Goal: Ask a question: Seek information or help from site administrators or community

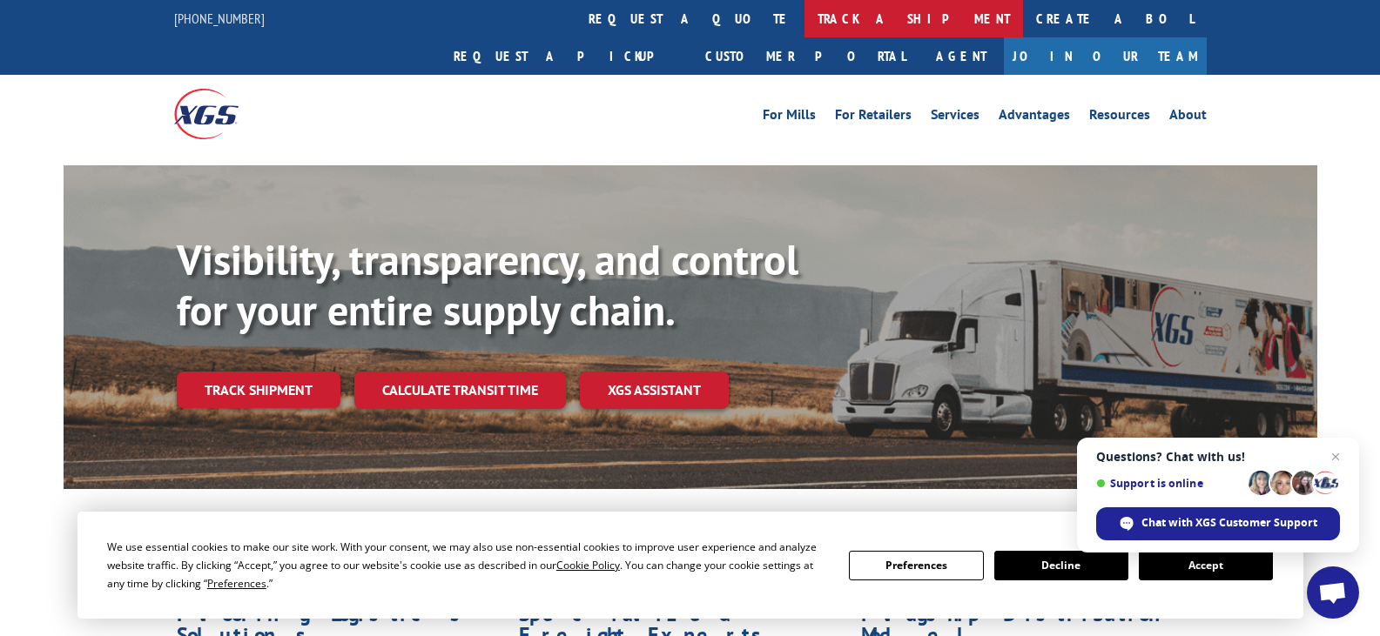
click at [804, 23] on link "track a shipment" at bounding box center [913, 18] width 219 height 37
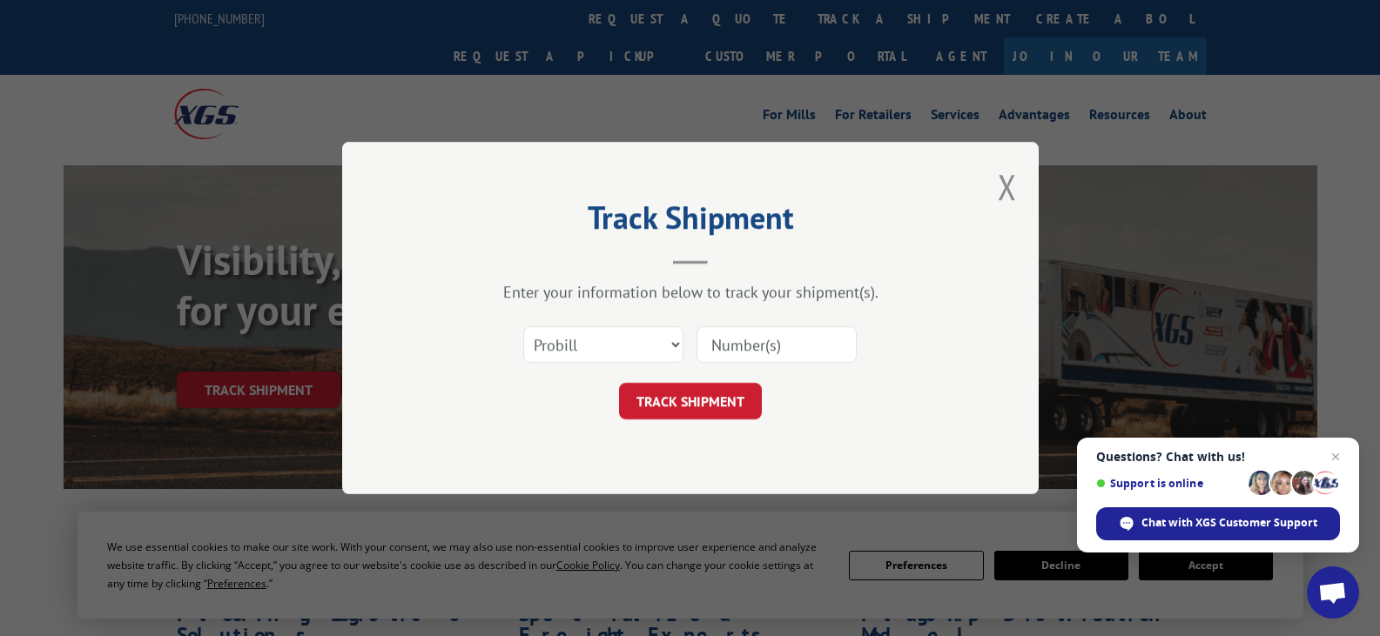
click at [793, 343] on input at bounding box center [776, 344] width 160 height 37
paste input "17235252BOL"
type input "17235252BOL"
click at [681, 408] on button "TRACK SHIPMENT" at bounding box center [690, 401] width 143 height 37
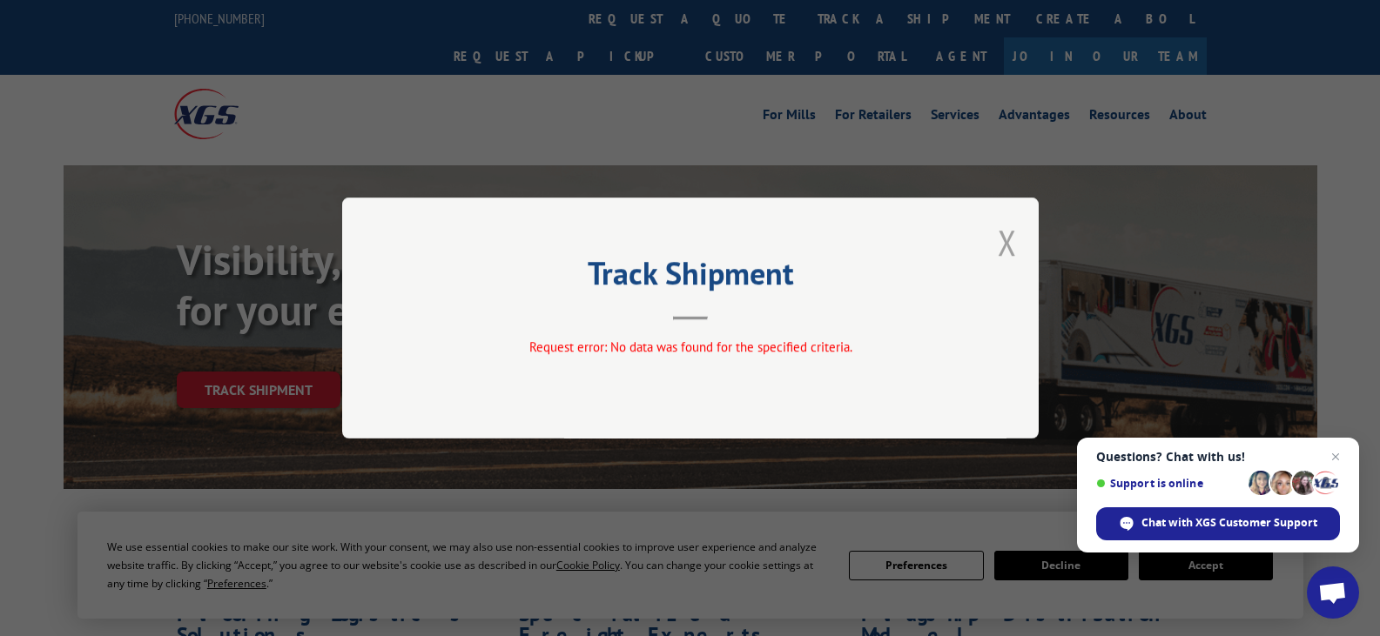
click at [1010, 246] on button "Close modal" at bounding box center [1007, 242] width 19 height 46
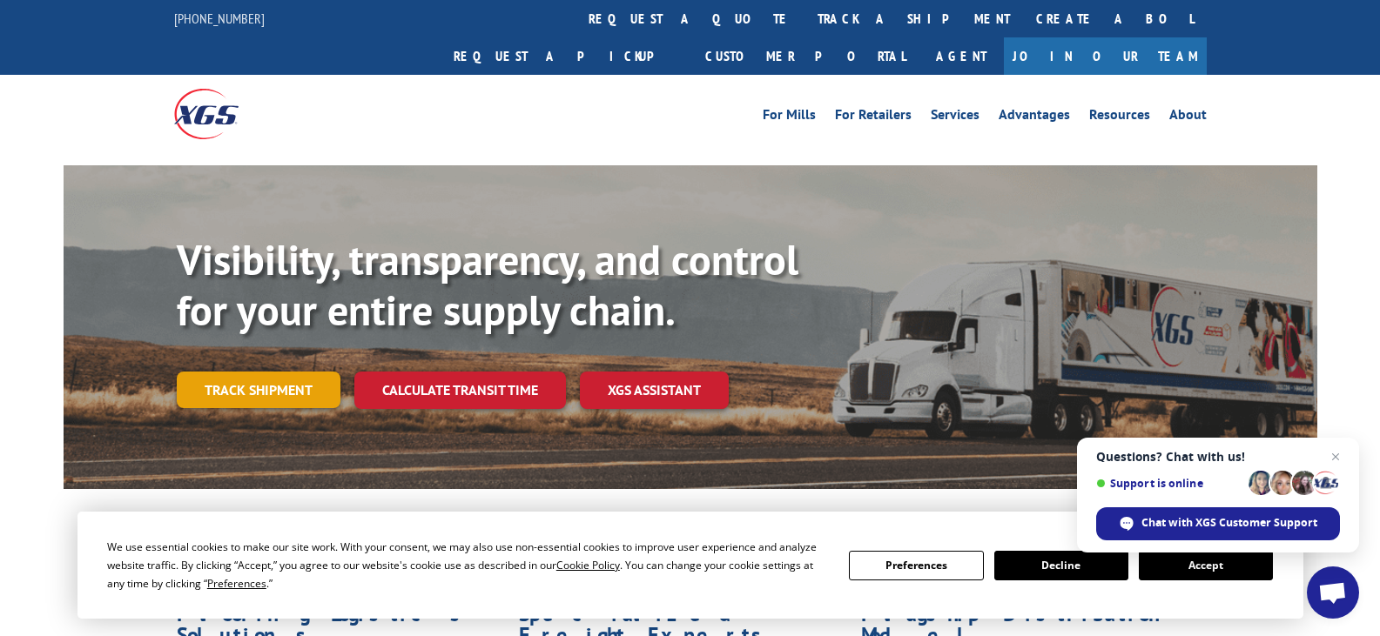
click at [259, 372] on link "Track shipment" at bounding box center [259, 390] width 164 height 37
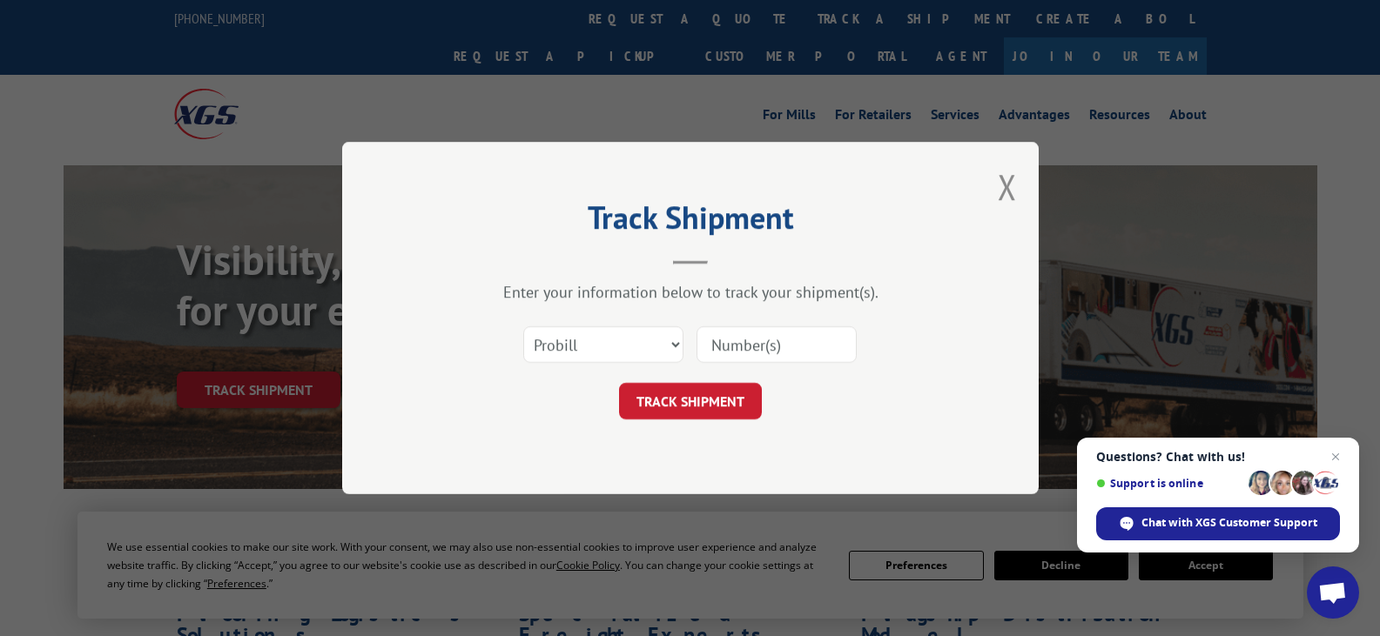
click at [763, 352] on input at bounding box center [776, 344] width 160 height 37
paste input "17235252BOL"
type input "17235252BOL"
click at [647, 343] on select "Select category... Probill BOL PO" at bounding box center [603, 344] width 160 height 37
select select "bol"
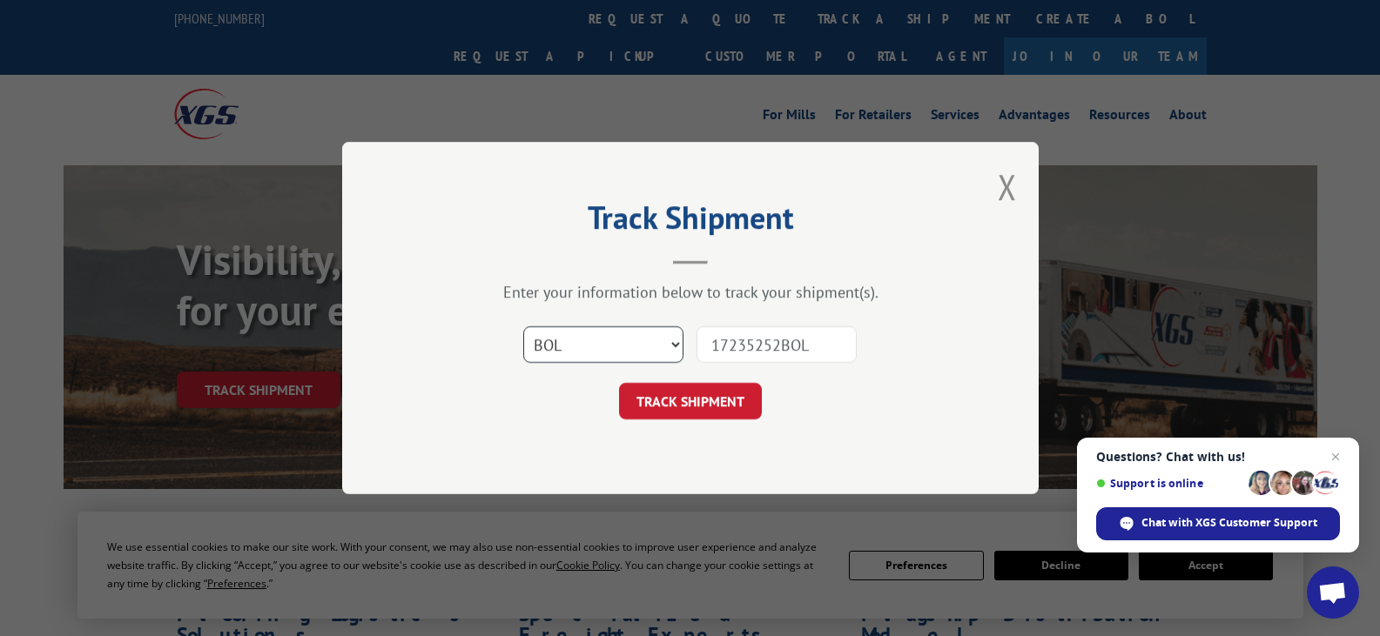
click at [523, 326] on select "Select category... Probill BOL PO" at bounding box center [603, 344] width 160 height 37
click at [669, 411] on button "TRACK SHIPMENT" at bounding box center [690, 401] width 143 height 37
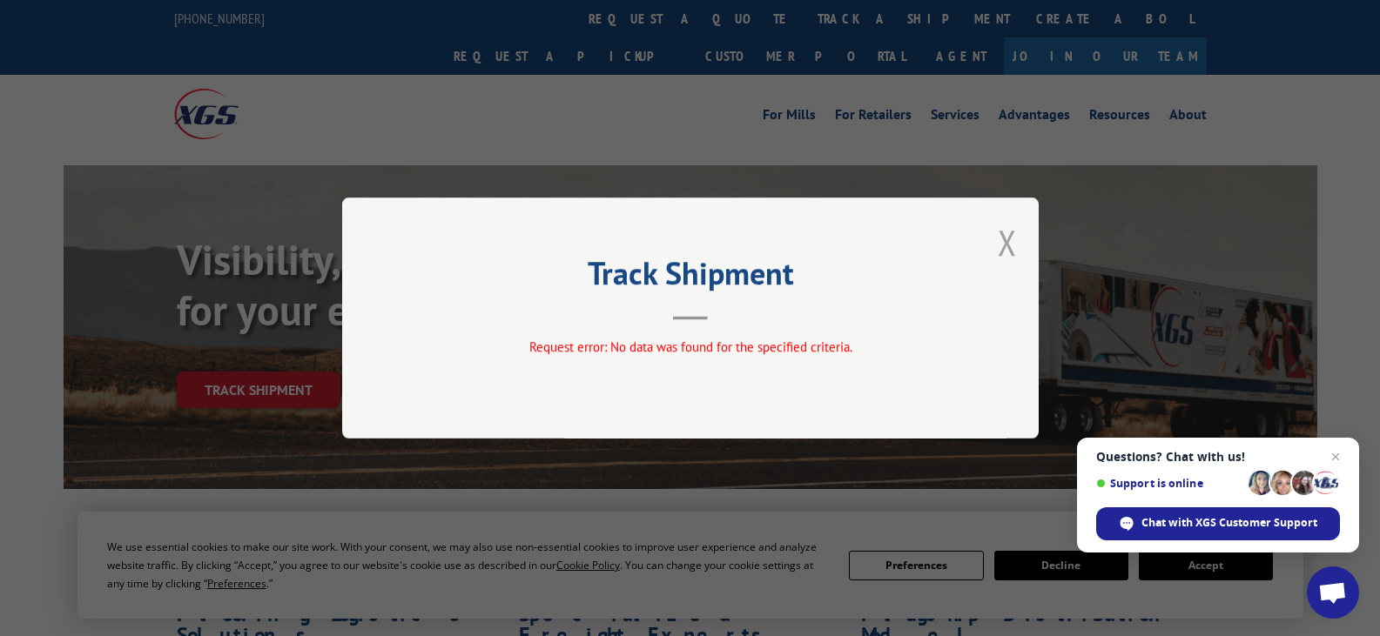
click at [1015, 251] on button "Close modal" at bounding box center [1007, 242] width 19 height 46
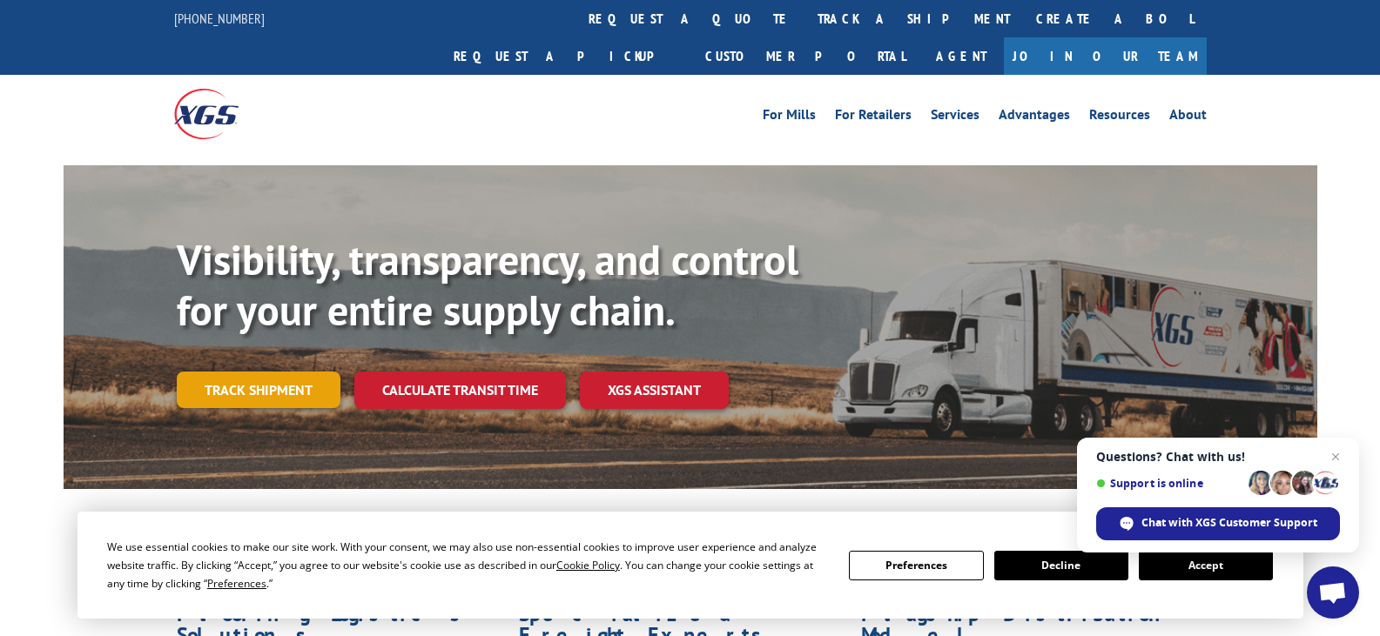
click at [255, 372] on link "Track shipment" at bounding box center [259, 390] width 164 height 37
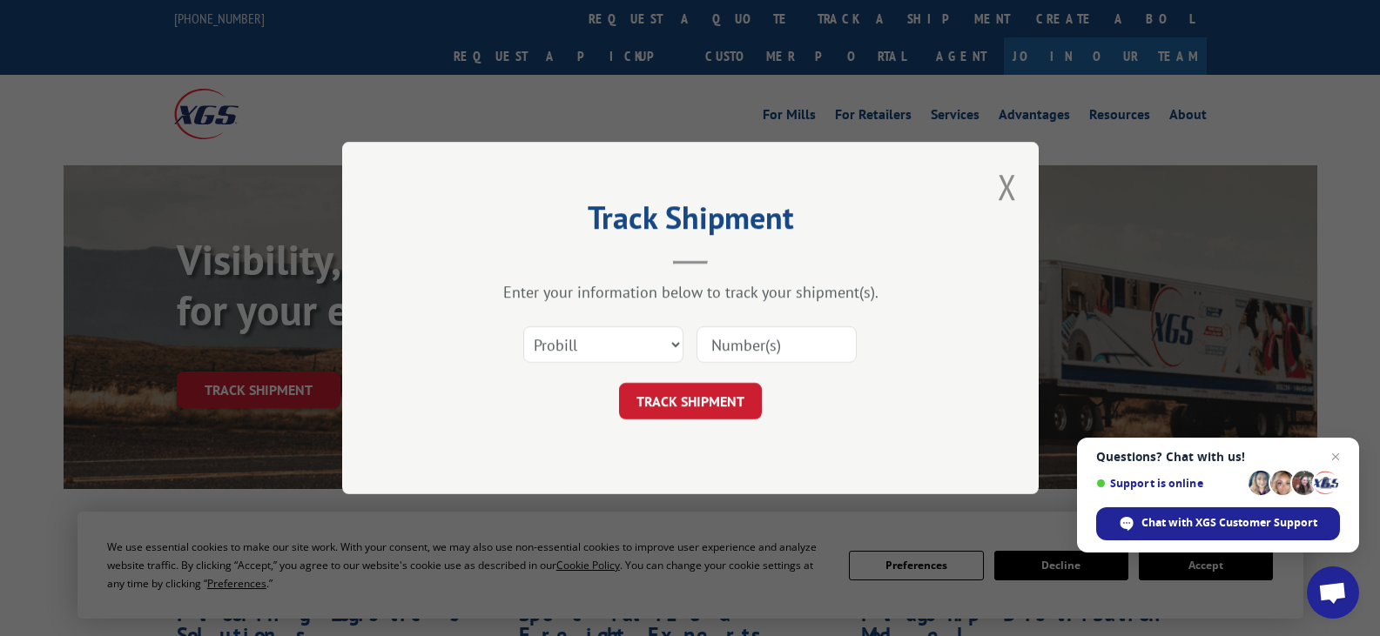
click at [743, 349] on input at bounding box center [776, 344] width 160 height 37
paste input "17235252BOL"
type input "17235252BOL"
click at [629, 353] on select "Select category... Probill BOL PO" at bounding box center [603, 344] width 160 height 37
select select "bol"
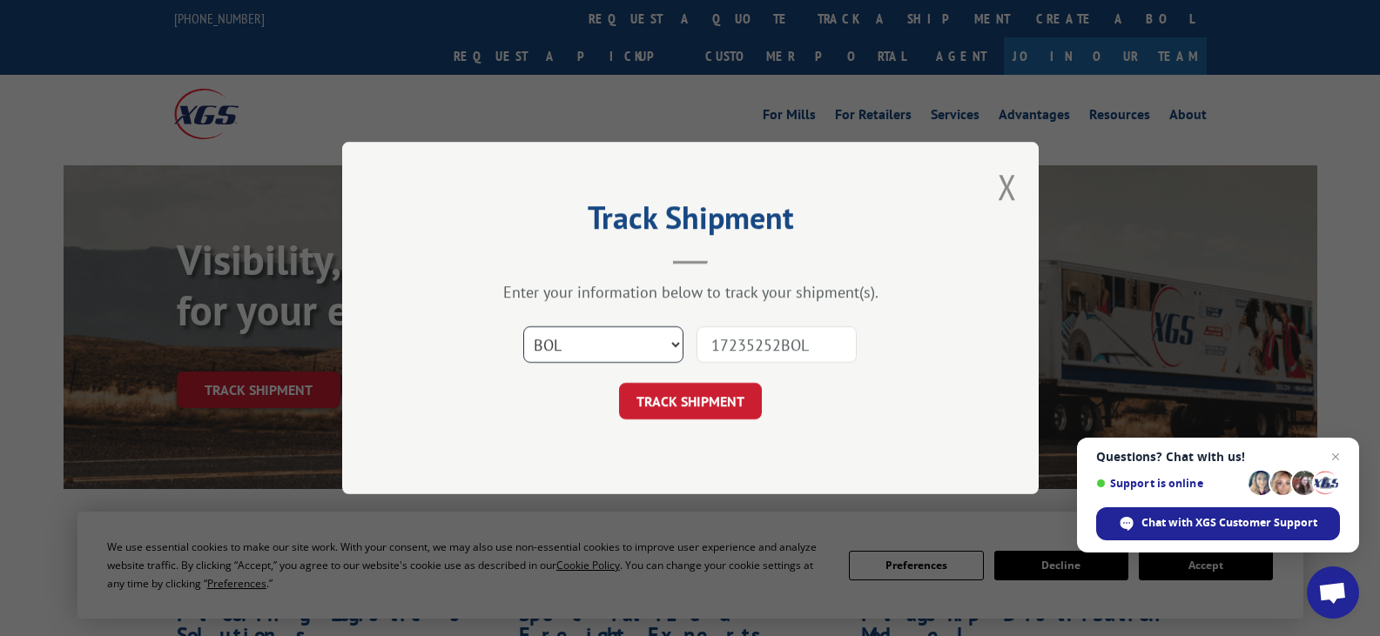
click at [523, 326] on select "Select category... Probill BOL PO" at bounding box center [603, 344] width 160 height 37
click at [836, 346] on input "17235252BOL" at bounding box center [776, 344] width 160 height 37
drag, startPoint x: 833, startPoint y: 341, endPoint x: 780, endPoint y: 351, distance: 54.0
click at [780, 351] on input "17235252BOL" at bounding box center [776, 344] width 160 height 37
type input "17235252"
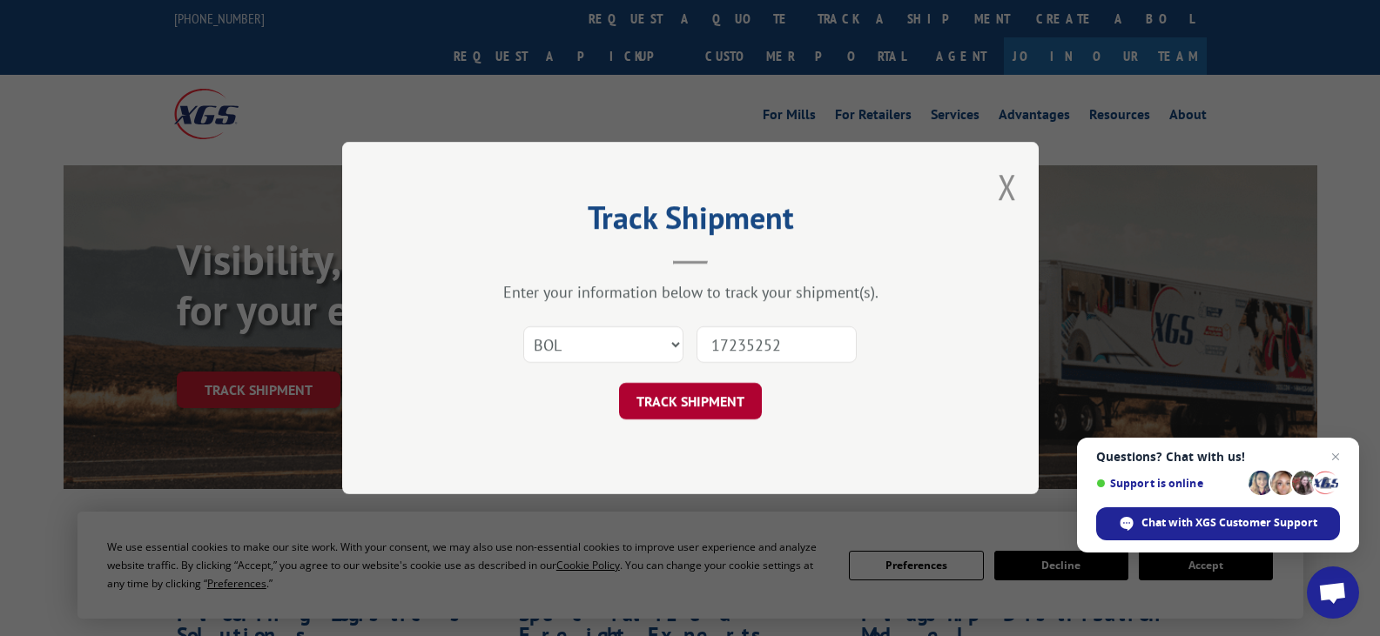
click at [733, 410] on button "TRACK SHIPMENT" at bounding box center [690, 401] width 143 height 37
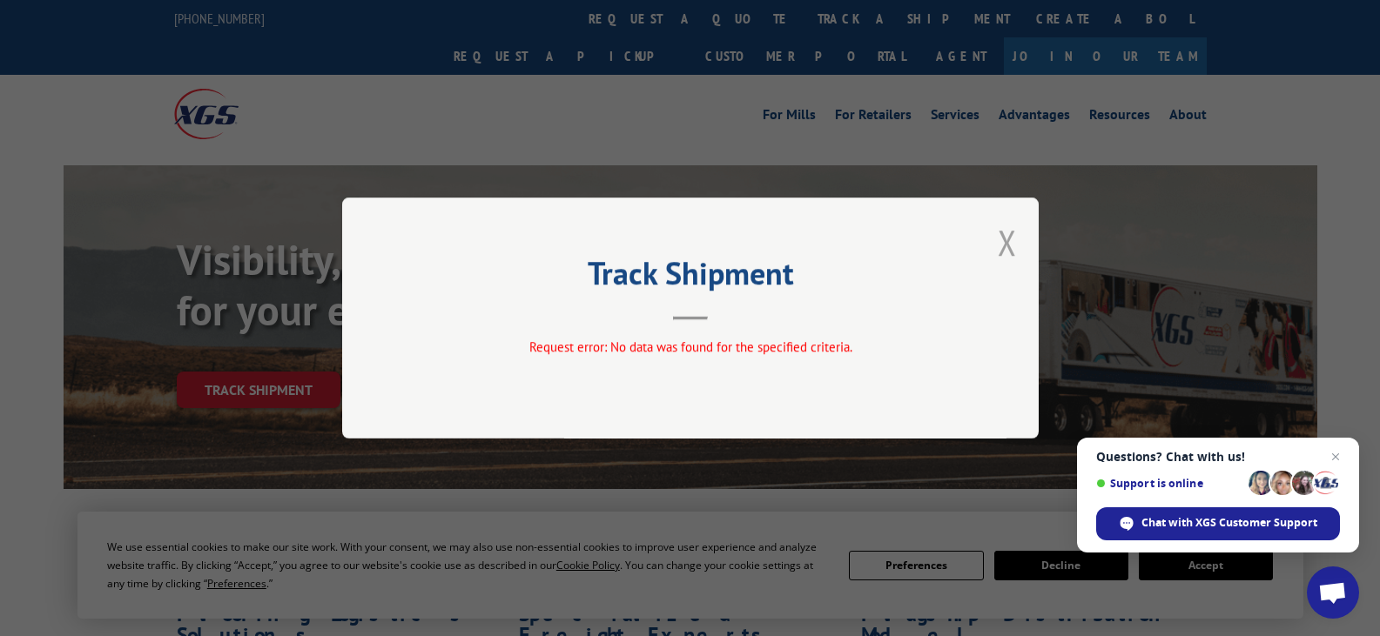
click at [1010, 249] on button "Close modal" at bounding box center [1007, 242] width 19 height 46
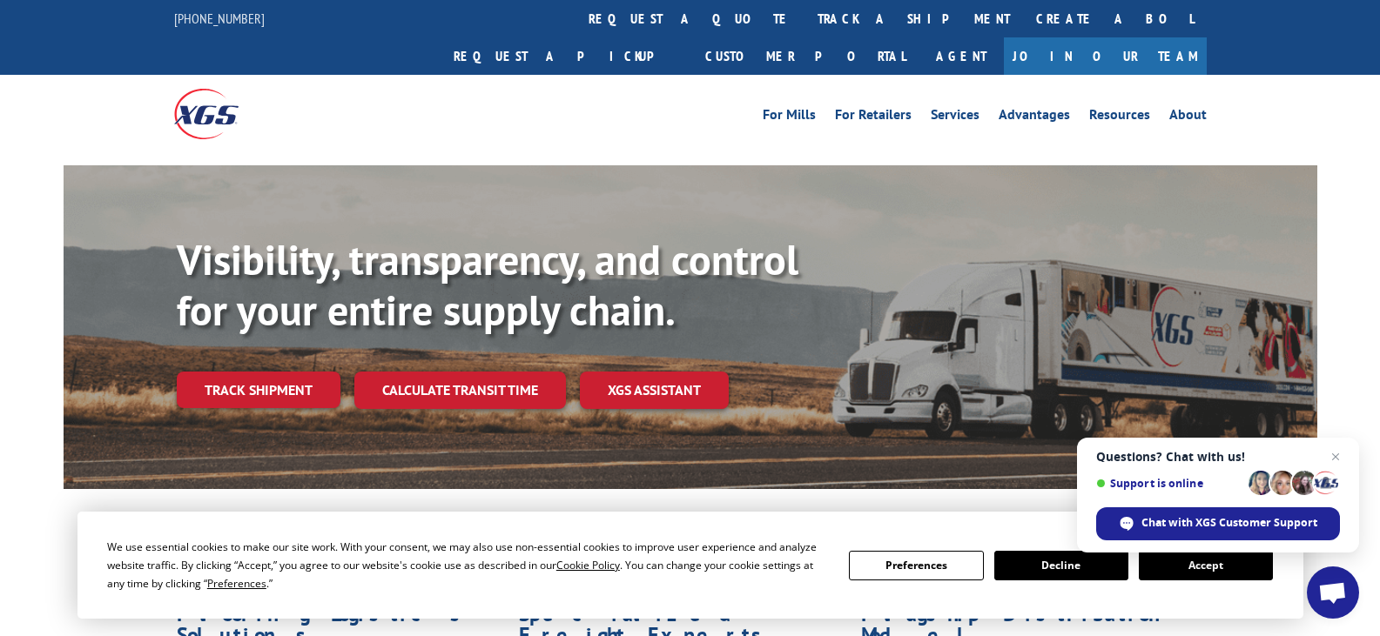
drag, startPoint x: 278, startPoint y: 361, endPoint x: 281, endPoint y: 340, distance: 21.2
click at [278, 372] on link "Track shipment" at bounding box center [259, 390] width 164 height 37
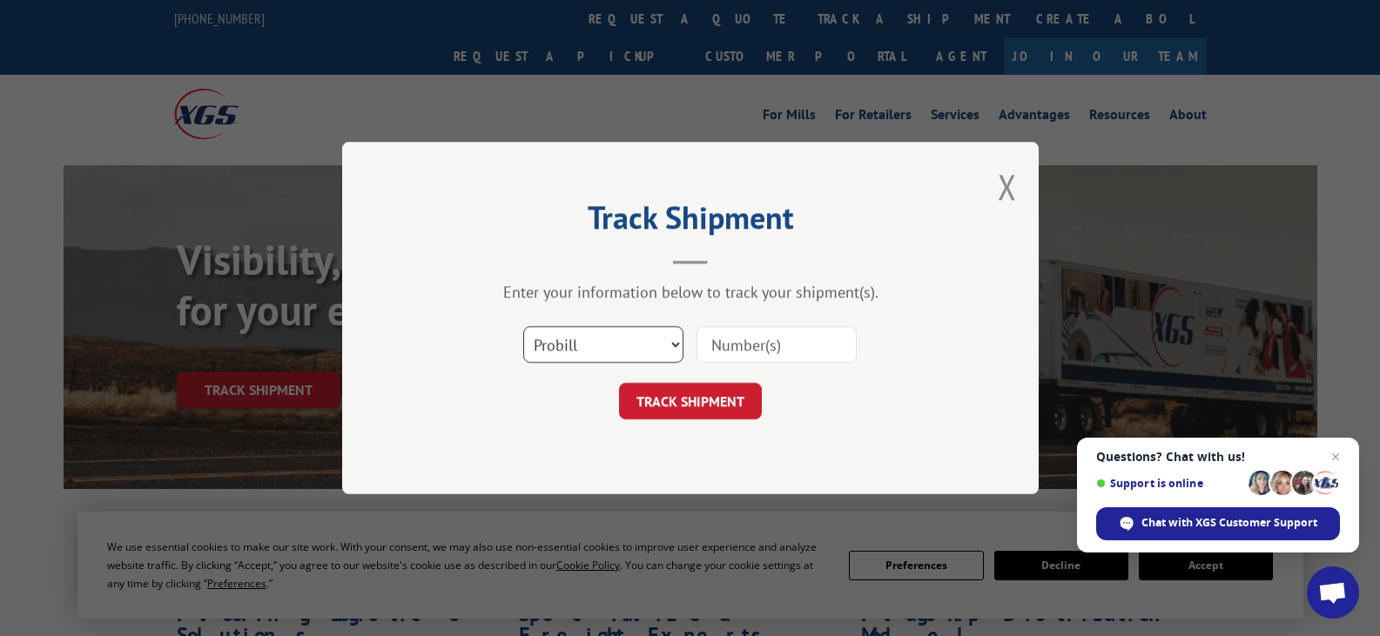
click at [609, 345] on select "Select category... Probill BOL PO" at bounding box center [603, 344] width 160 height 37
select select "po"
click at [523, 326] on select "Select category... Probill BOL PO" at bounding box center [603, 344] width 160 height 37
click at [801, 348] on input at bounding box center [776, 344] width 160 height 37
paste input "19584490"
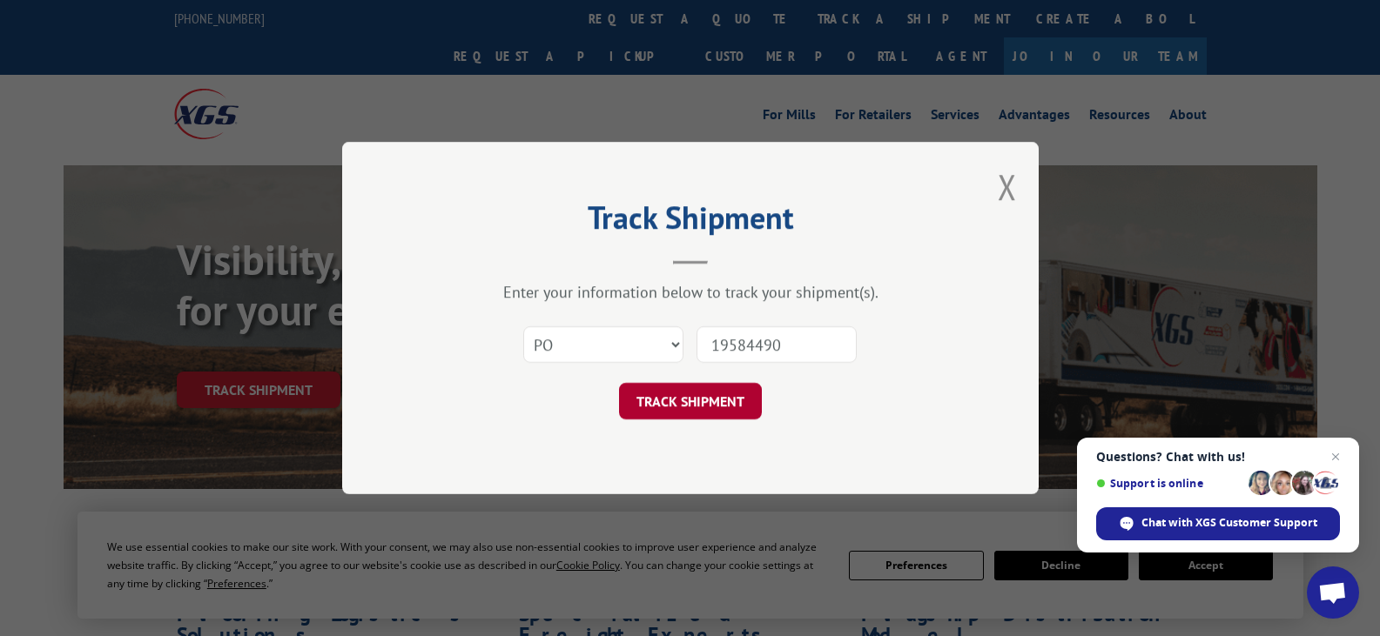
type input "19584490"
click at [698, 397] on button "TRACK SHIPMENT" at bounding box center [690, 401] width 143 height 37
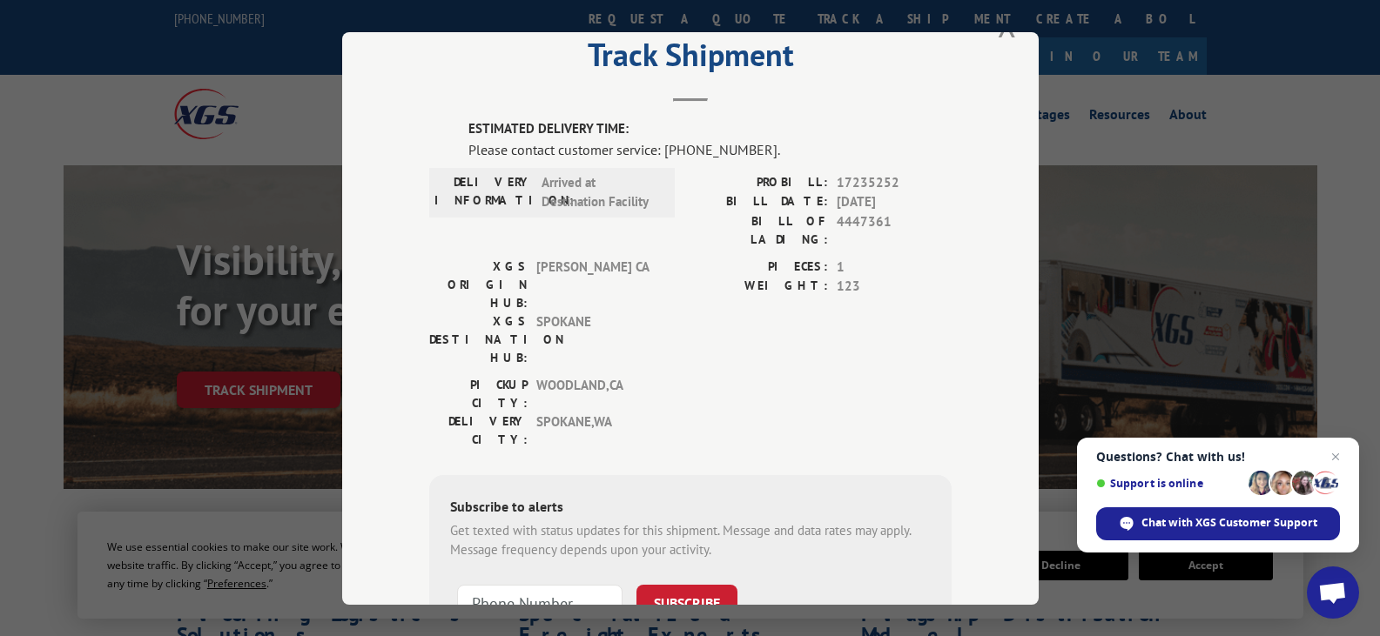
scroll to position [40, 0]
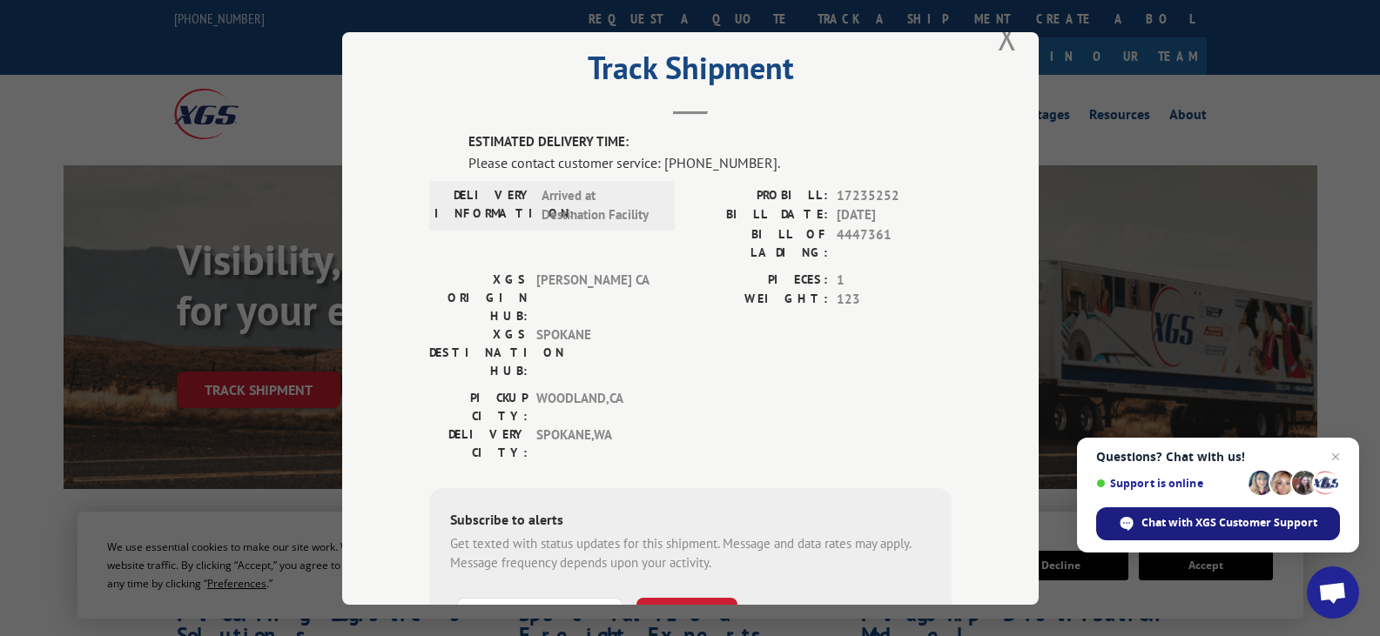
click at [1287, 521] on span "Chat with XGS Customer Support" at bounding box center [1229, 523] width 176 height 16
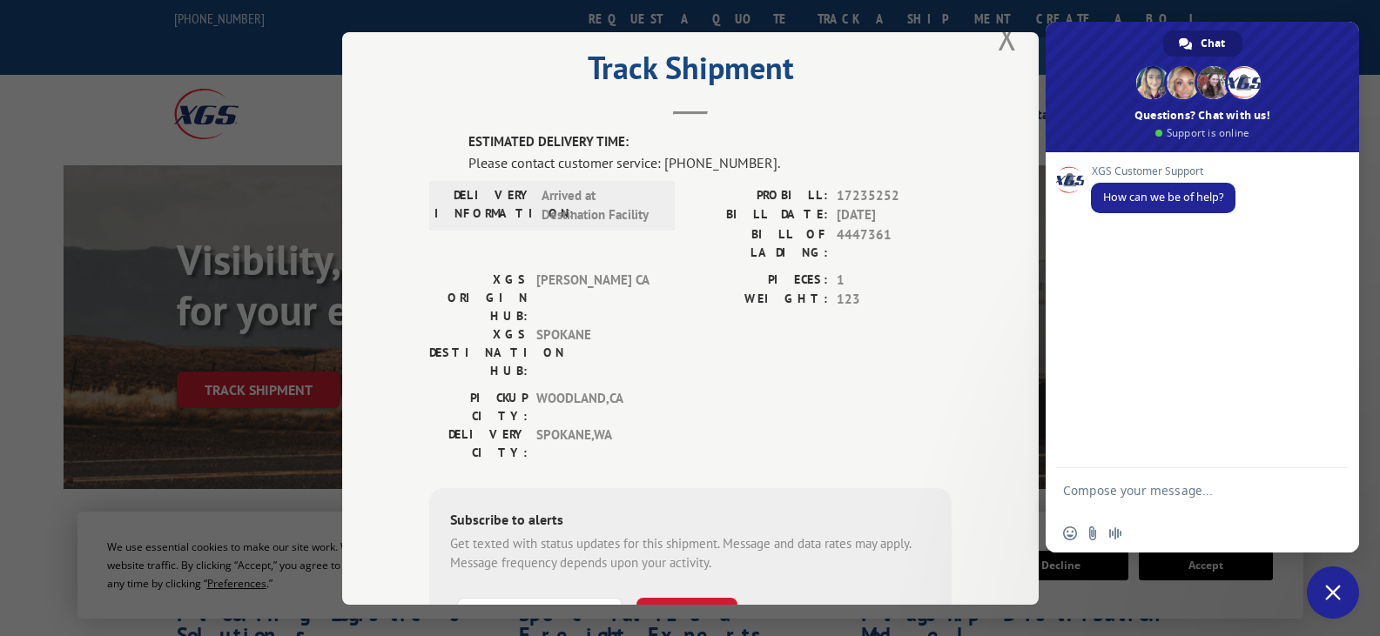
click at [1148, 494] on textarea "Compose your message..." at bounding box center [1183, 498] width 240 height 31
type textarea "t"
type textarea "shipment issue"
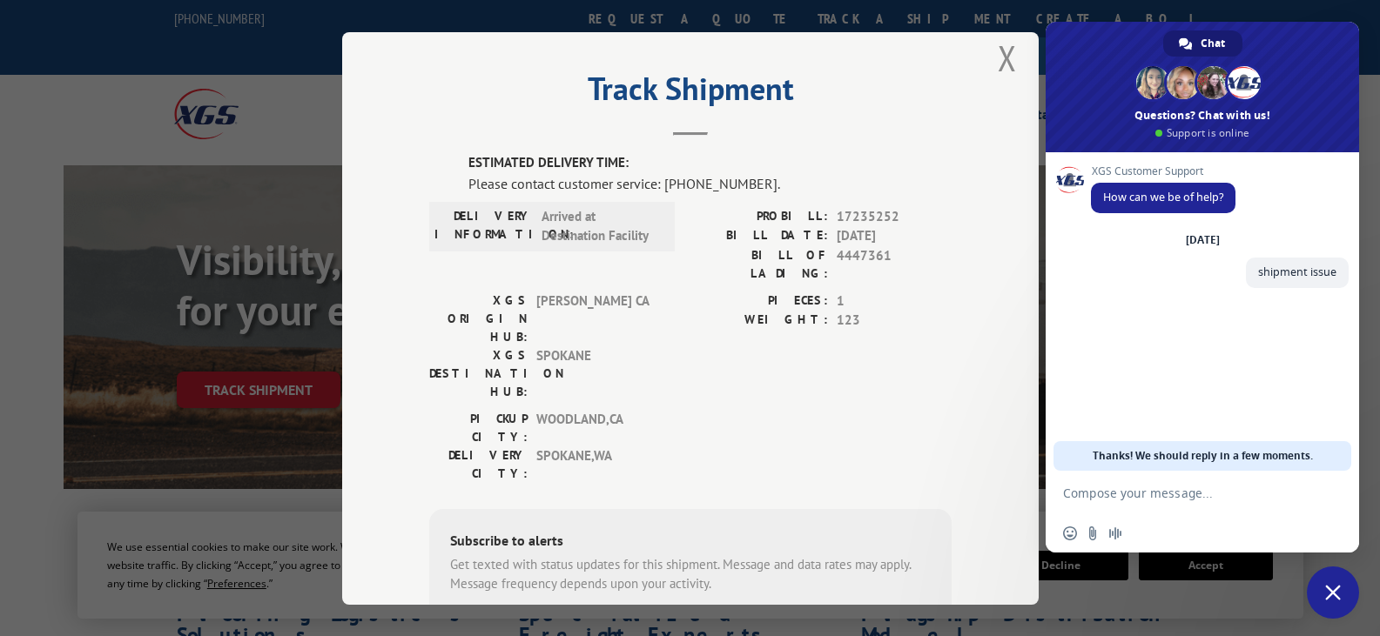
scroll to position [0, 0]
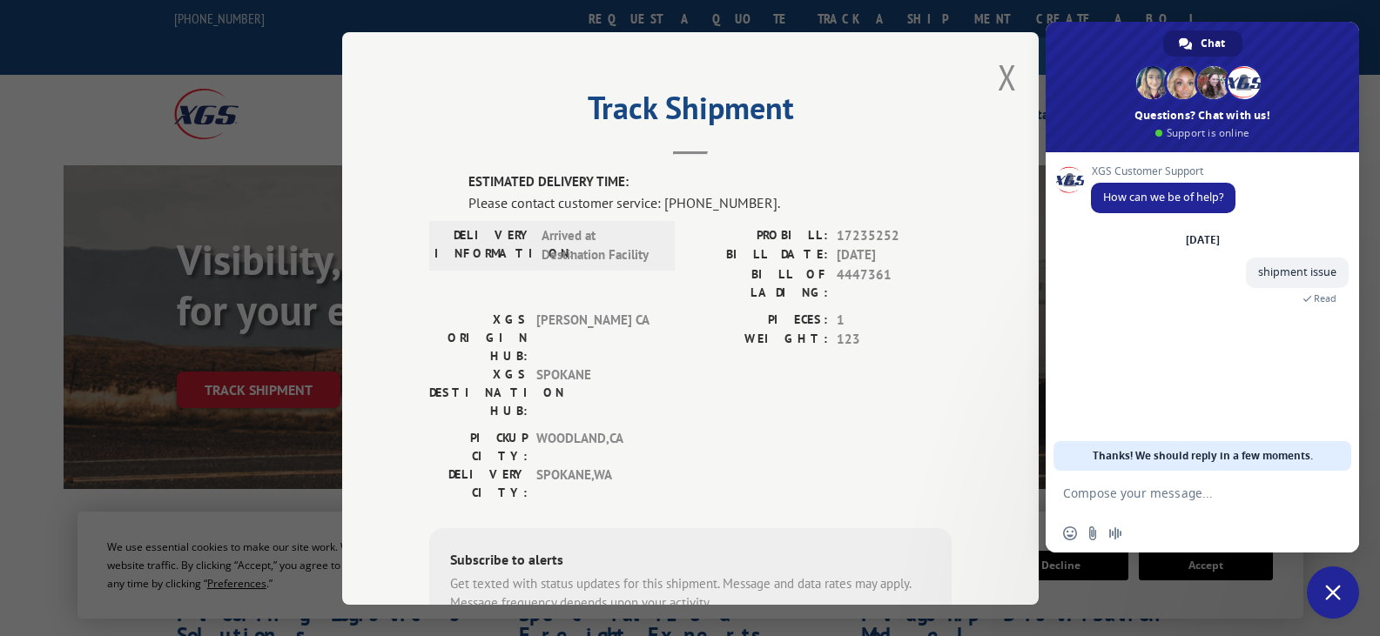
click at [1140, 498] on textarea "Compose your message..." at bounding box center [1183, 494] width 240 height 16
click at [876, 236] on span "17235252" at bounding box center [894, 235] width 115 height 20
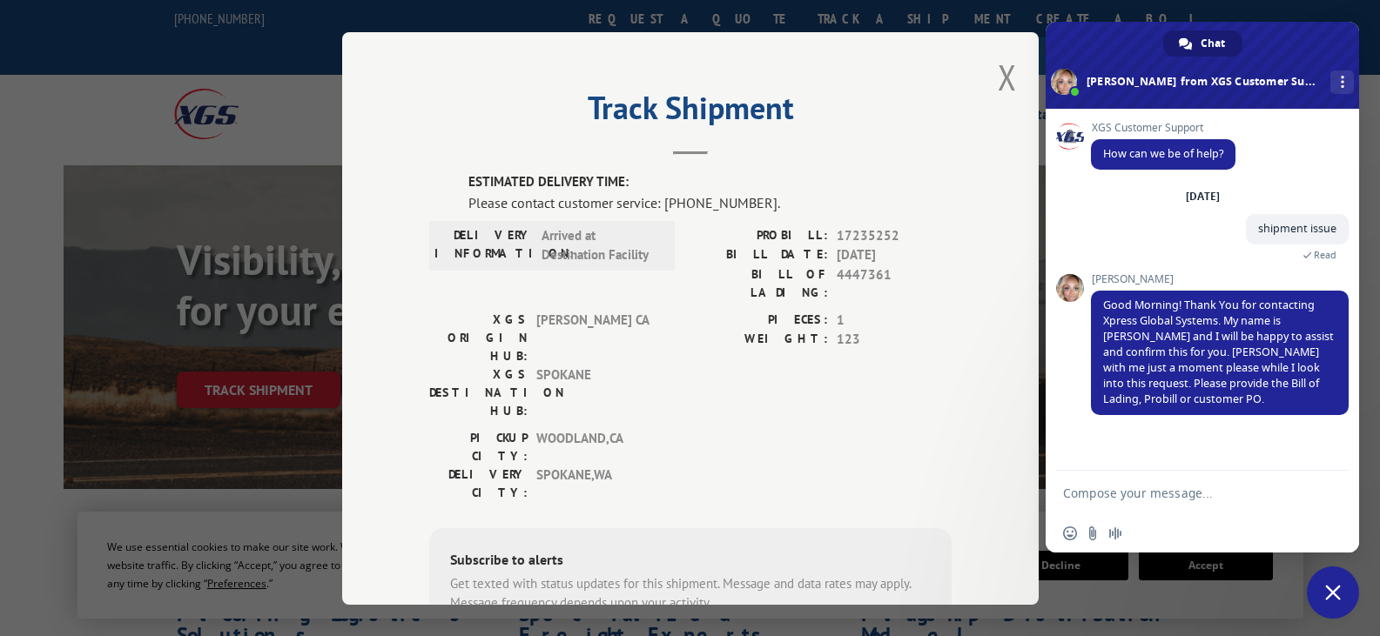
click at [1162, 494] on textarea "Compose your message..." at bounding box center [1183, 494] width 240 height 16
paste textarea "19584490"
type textarea "19584490"
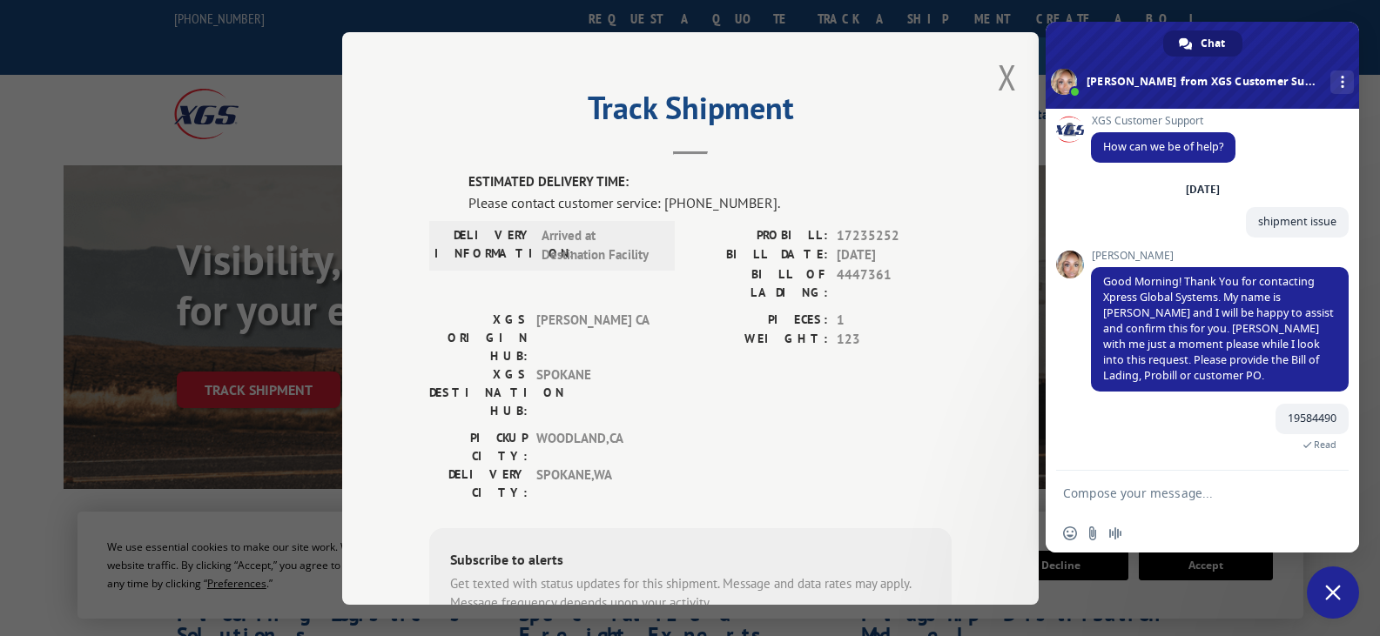
scroll to position [7, 0]
drag, startPoint x: 891, startPoint y: 232, endPoint x: 828, endPoint y: 243, distance: 63.5
click at [828, 243] on div "PROBILL: 17235252" at bounding box center [820, 235] width 261 height 20
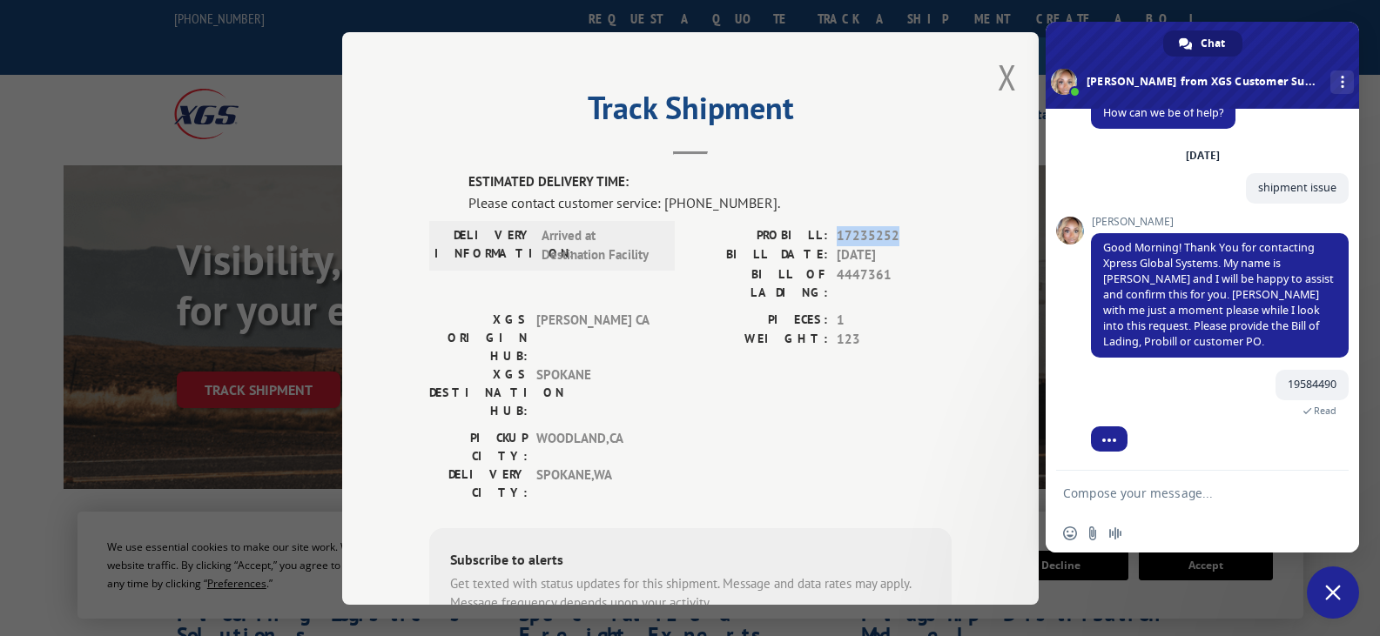
click at [1160, 504] on form at bounding box center [1183, 494] width 240 height 47
click at [1144, 496] on textarea "Compose your message..." at bounding box center [1183, 494] width 240 height 16
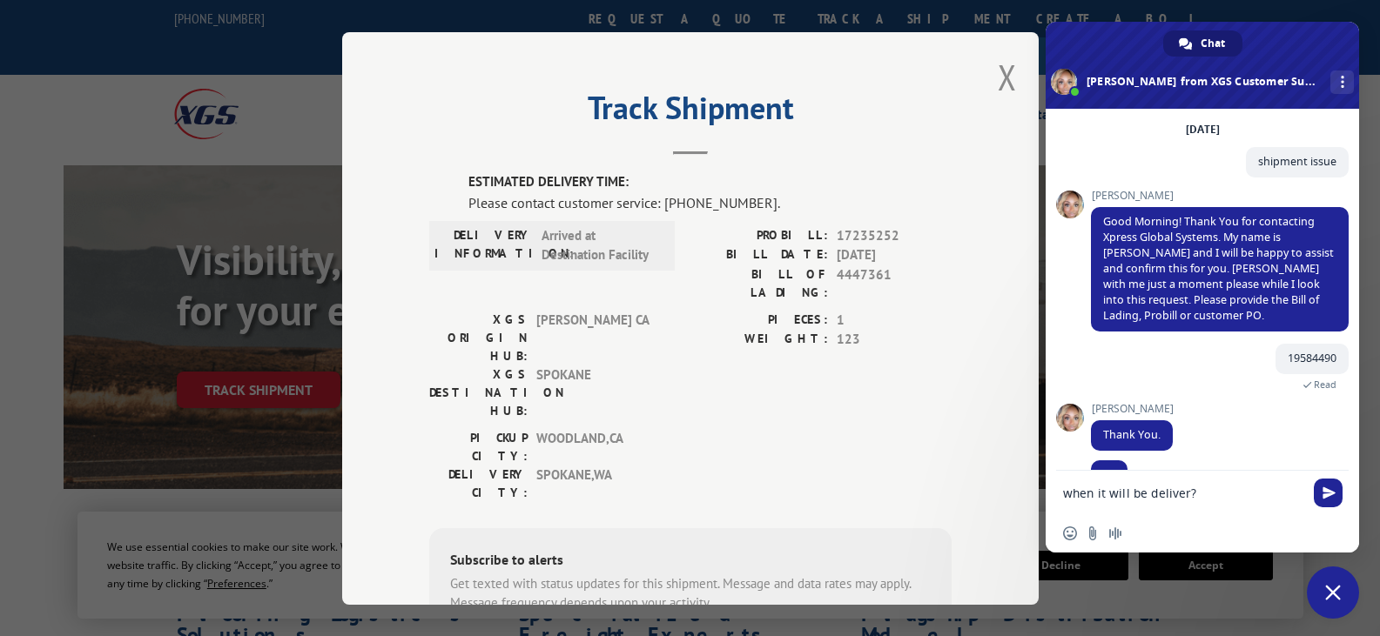
scroll to position [101, 0]
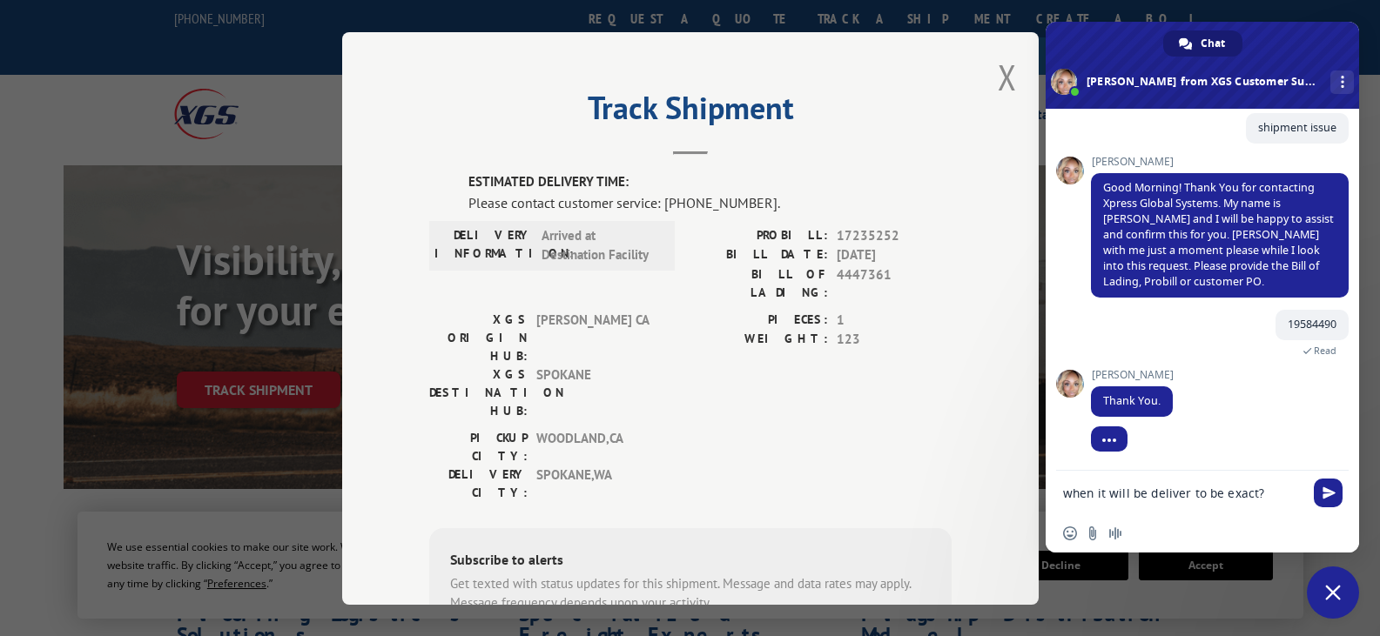
type textarea "when it will be deliver to be exact?"
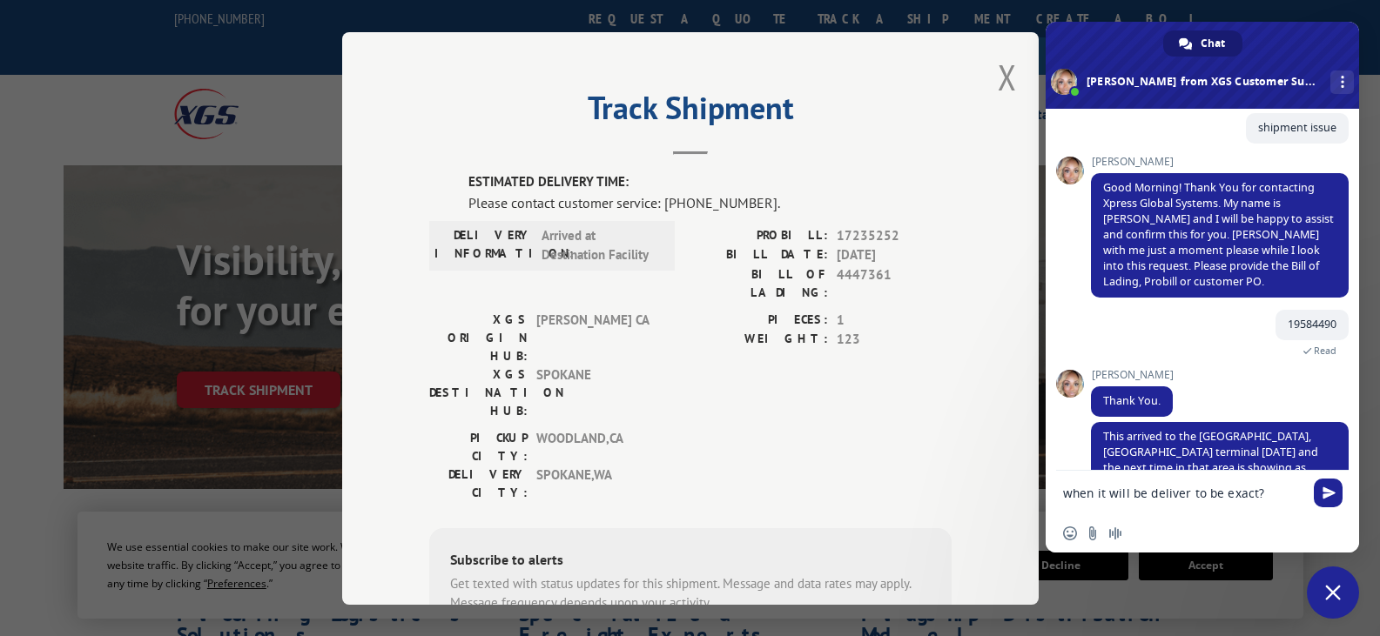
scroll to position [134, 0]
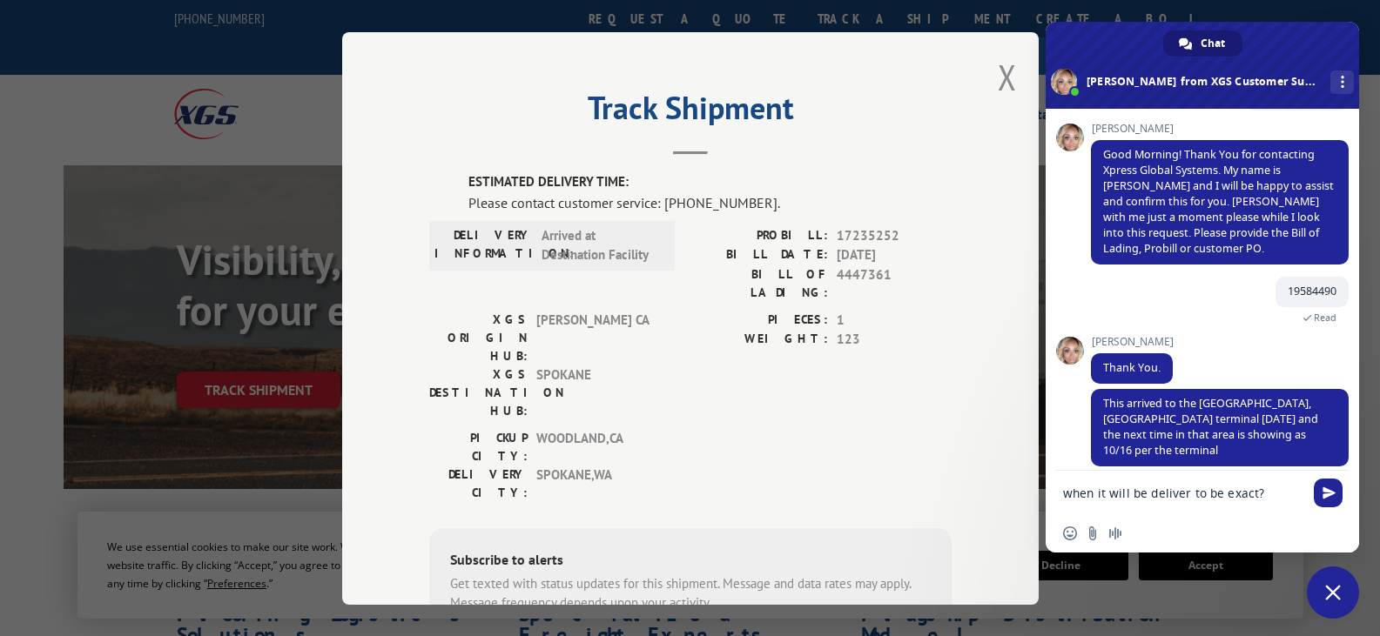
drag, startPoint x: 1268, startPoint y: 492, endPoint x: 743, endPoint y: 461, distance: 525.9
click at [1180, 488] on textarea "Compose your message..." at bounding box center [1183, 494] width 240 height 16
type textarea "is there anyway that the it6em will be deliver as early before [DATE]?"
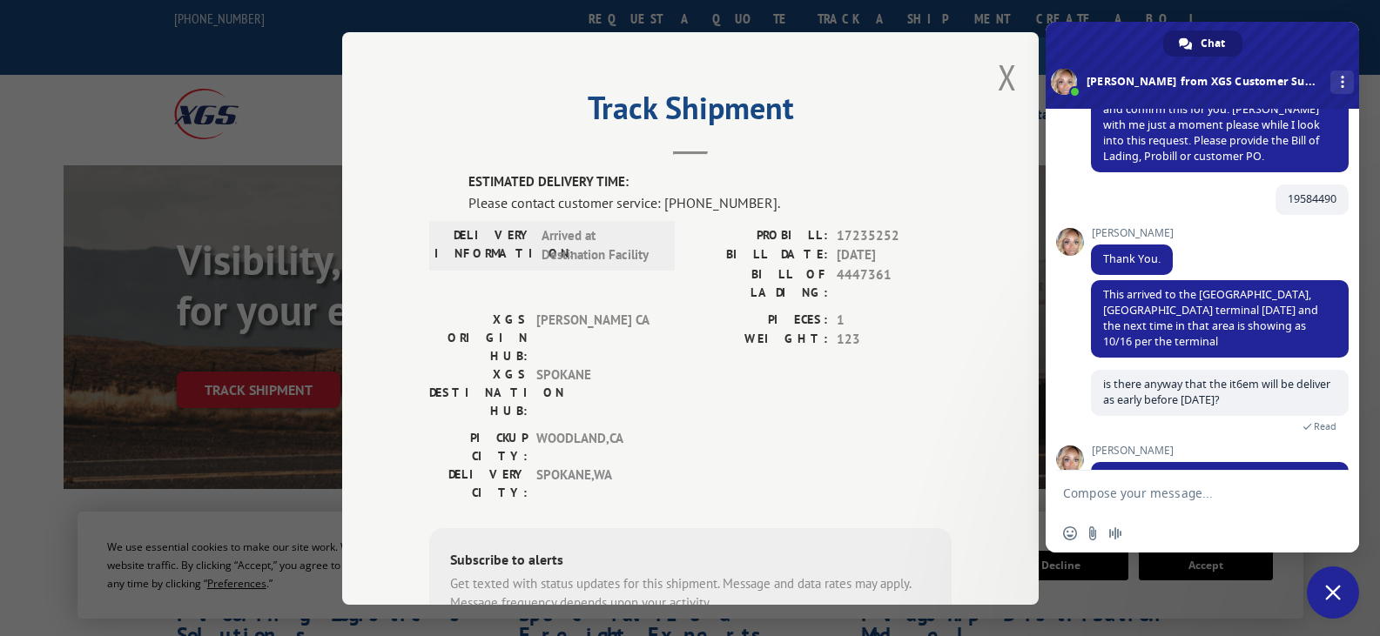
scroll to position [268, 0]
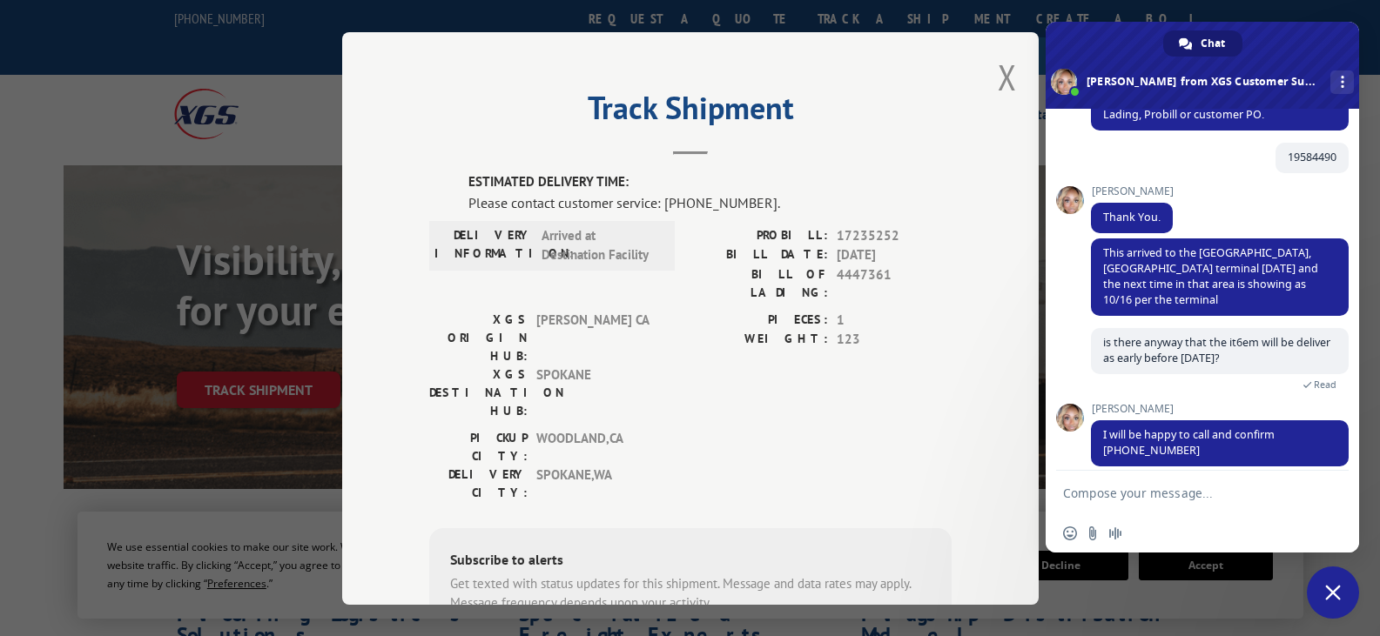
click at [1208, 492] on textarea "Compose your message..." at bounding box center [1183, 494] width 240 height 16
type textarea "so ill be needing to contact the number you provided?"
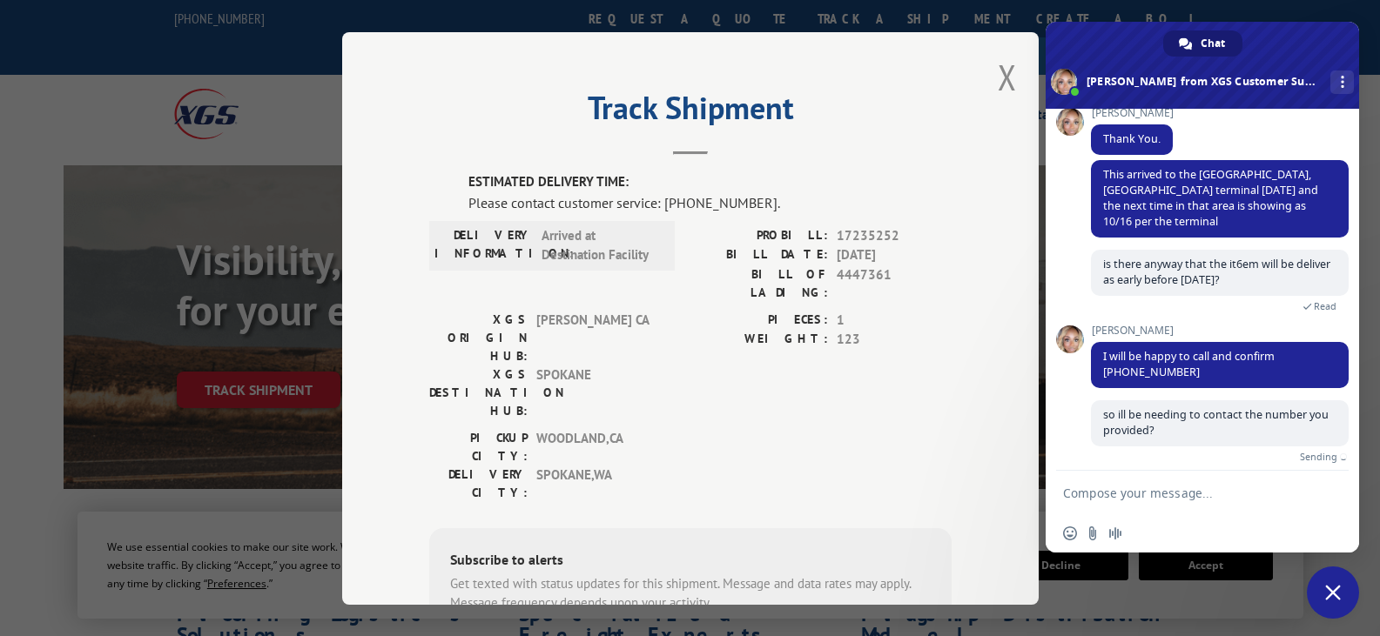
scroll to position [326, 0]
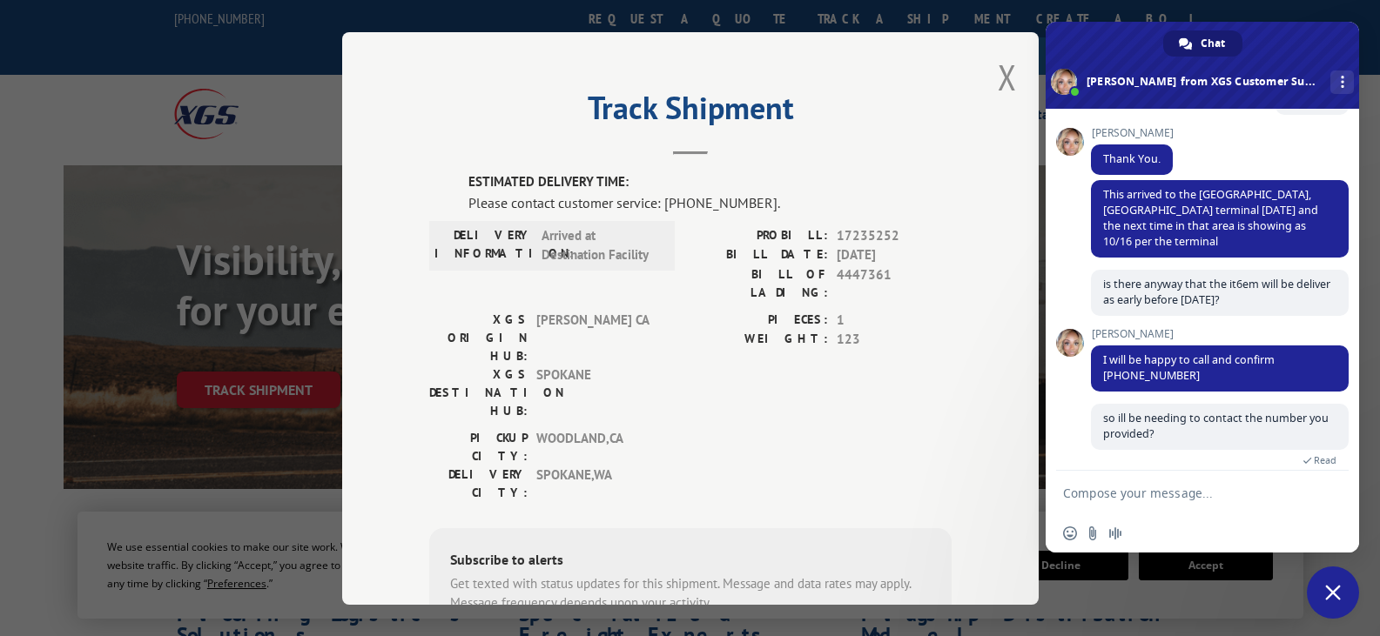
click at [1172, 482] on form at bounding box center [1183, 494] width 240 height 47
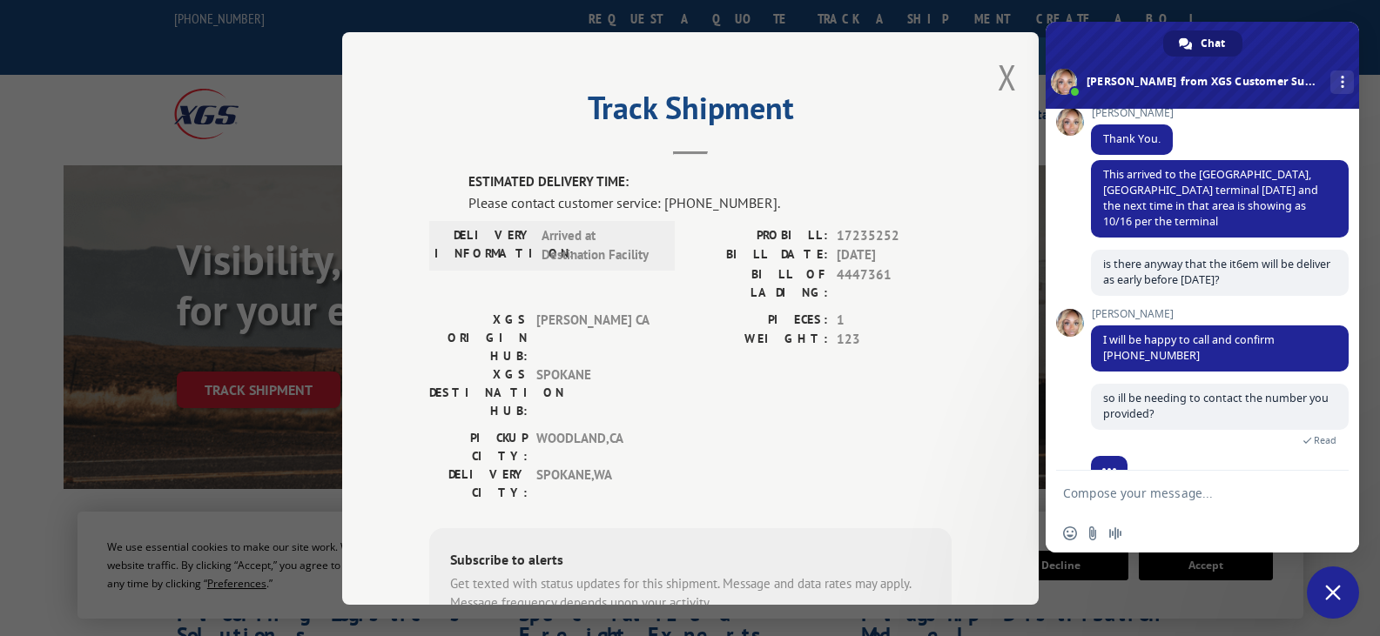
click at [1103, 494] on textarea "Compose your message..." at bounding box center [1183, 494] width 240 height 16
click at [1176, 493] on textarea "actually we are noty allowed to do outbound to the carrier" at bounding box center [1183, 498] width 240 height 31
click at [1224, 506] on textarea "actually we are not allowed to do outbound to the carrier" at bounding box center [1183, 498] width 240 height 31
type textarea "actually we are not allowed to do outbound to the carrier"
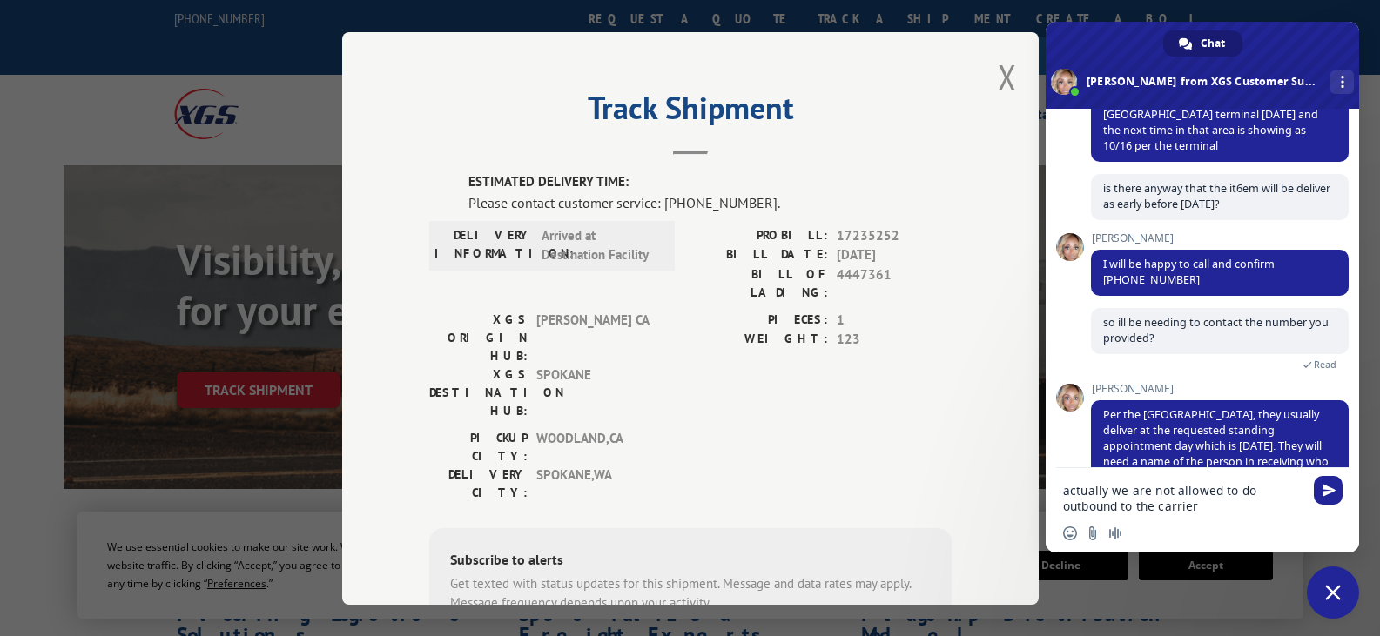
scroll to position [452, 0]
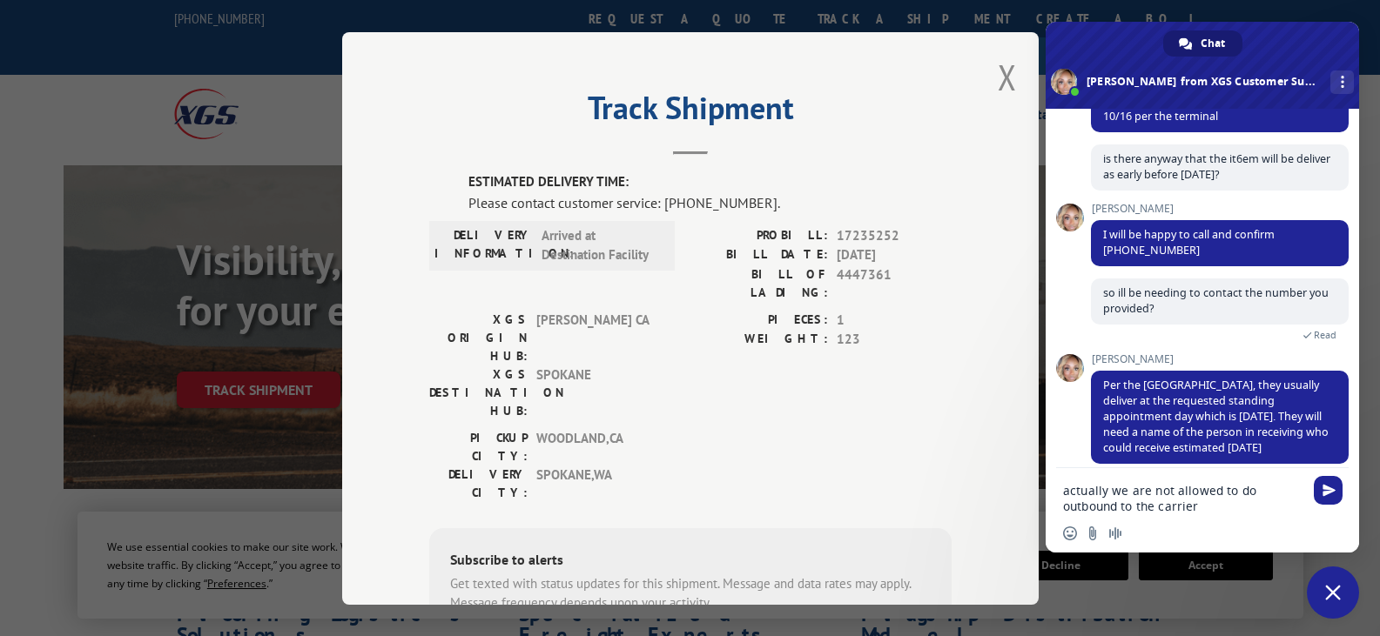
click at [1247, 509] on textarea "actually we are not allowed to do outbound to the carrier" at bounding box center [1183, 498] width 240 height 31
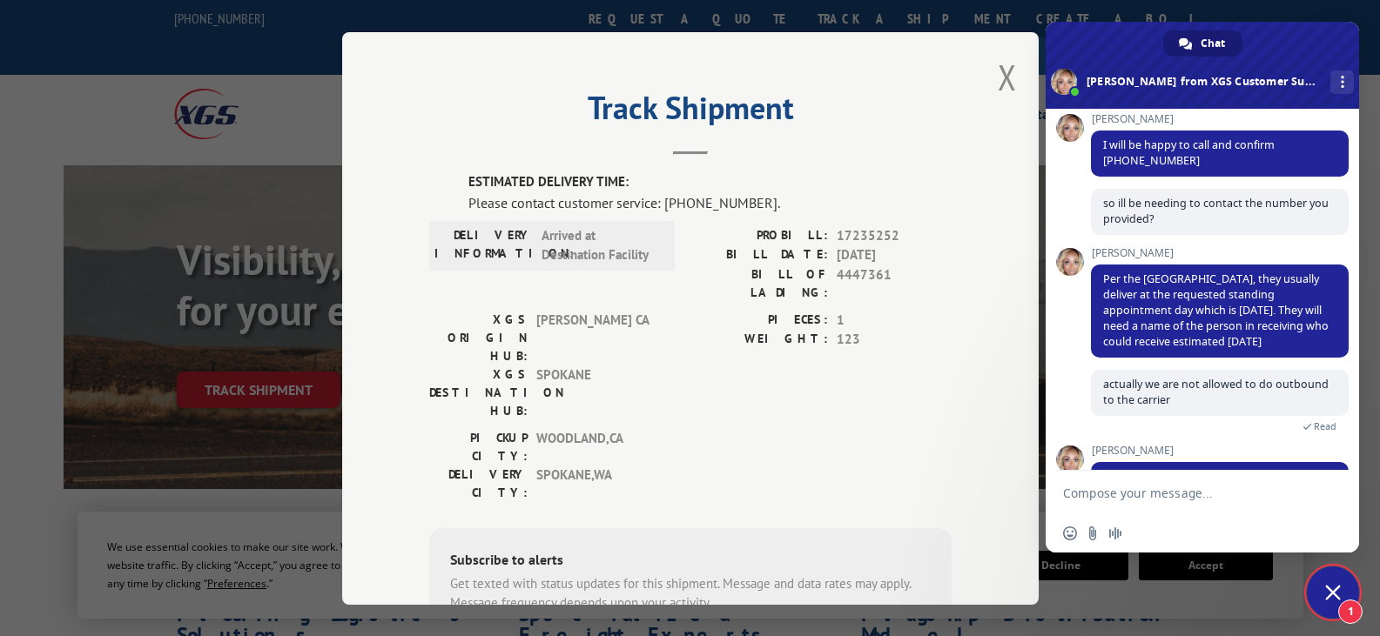
scroll to position [630, 0]
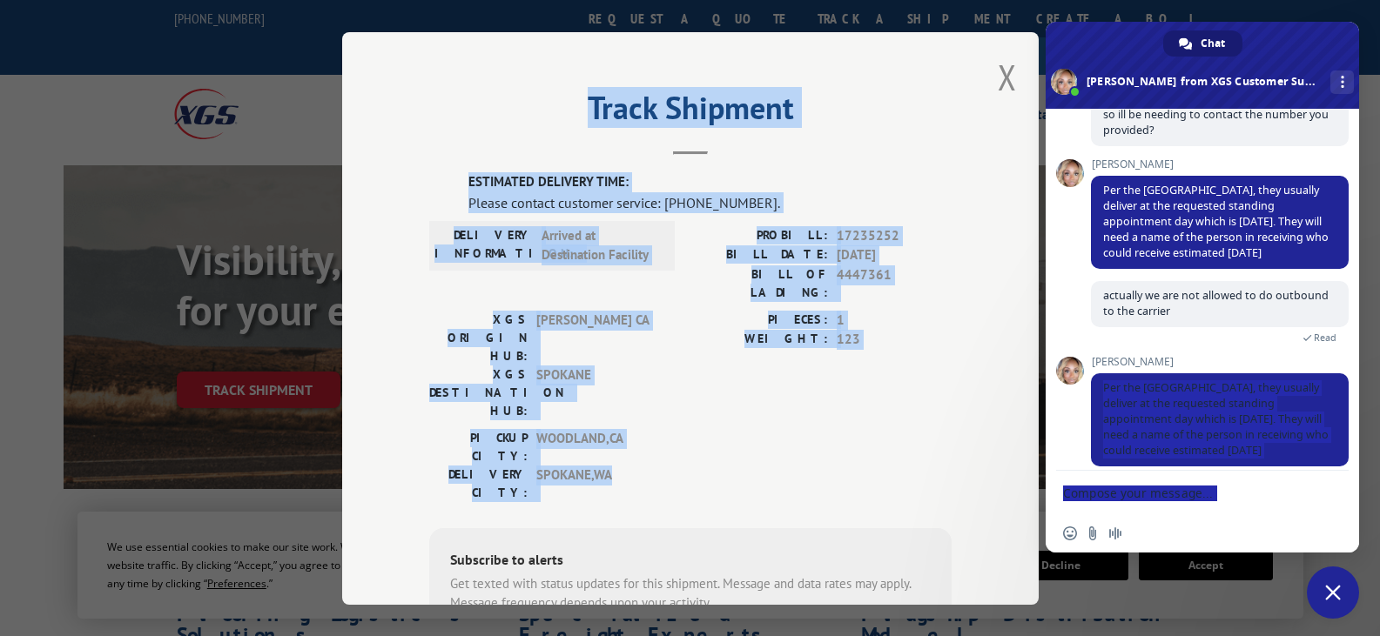
drag, startPoint x: 1362, startPoint y: 394, endPoint x: 1358, endPoint y: 311, distance: 83.6
click at [1269, 329] on div "actually we are not allowed to do outbound to the carrier A minute ago Read" at bounding box center [1220, 318] width 258 height 75
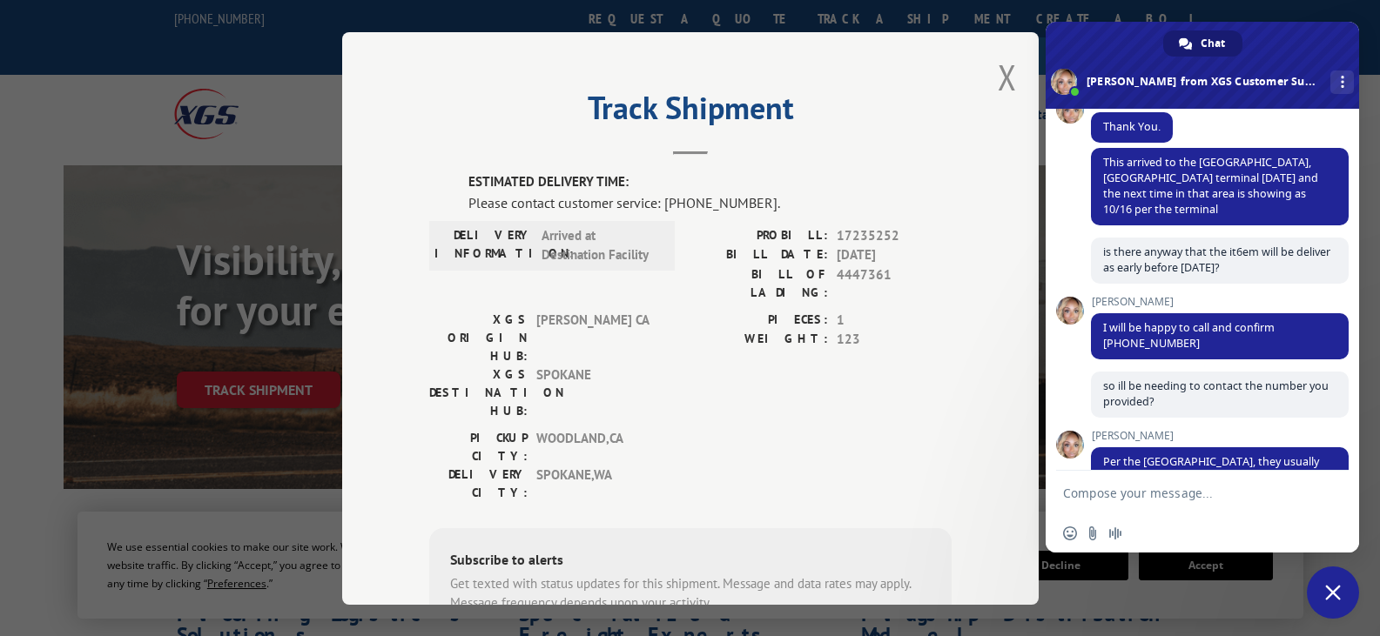
scroll to position [327, 0]
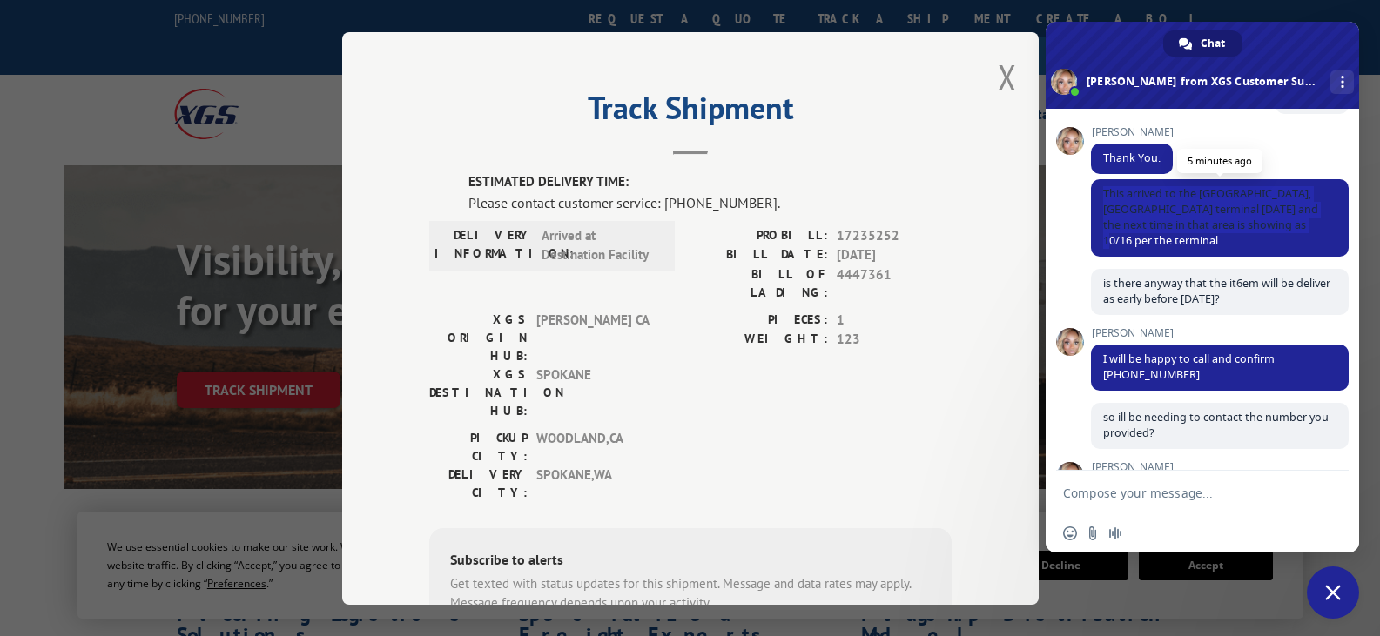
drag, startPoint x: 1283, startPoint y: 223, endPoint x: 1102, endPoint y: 192, distance: 183.8
click at [1102, 192] on span "This arrived to the [GEOGRAPHIC_DATA], [GEOGRAPHIC_DATA] terminal [DATE] and th…" at bounding box center [1220, 217] width 258 height 77
drag, startPoint x: 1302, startPoint y: 225, endPoint x: 1099, endPoint y: 193, distance: 206.2
click at [1099, 193] on span "This arrived to the [GEOGRAPHIC_DATA], [GEOGRAPHIC_DATA] terminal [DATE] and th…" at bounding box center [1220, 217] width 258 height 77
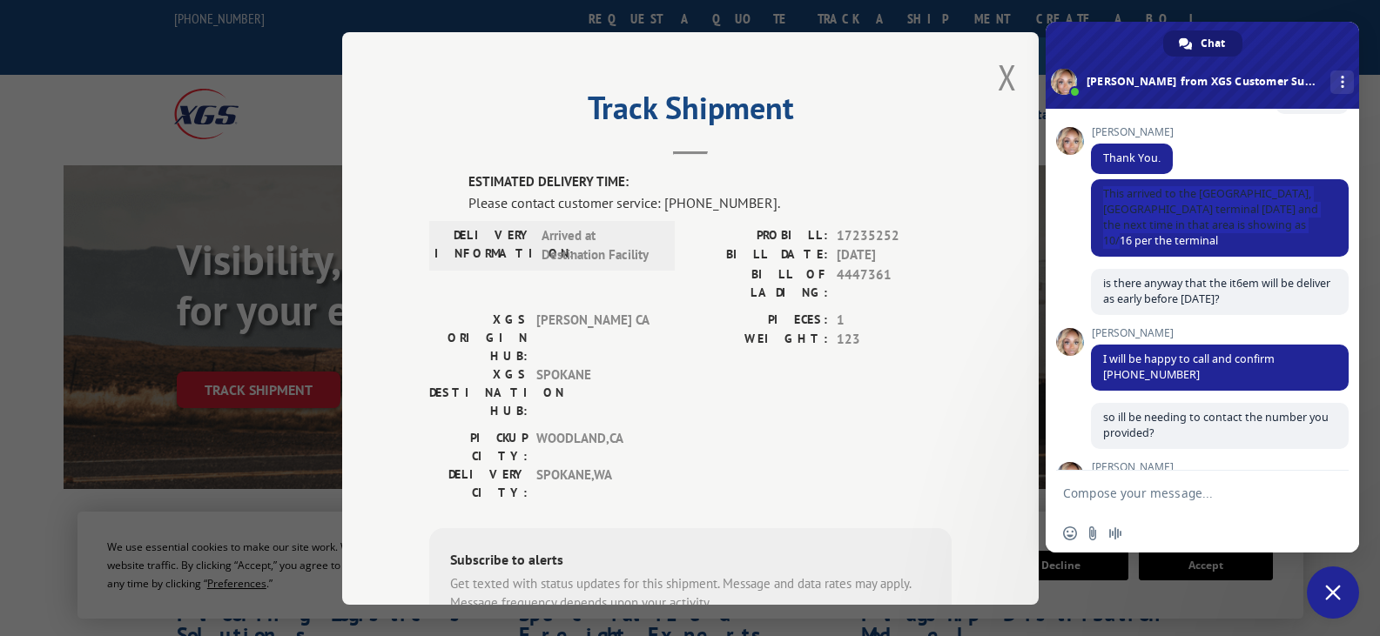
copy span "This arrived to the [GEOGRAPHIC_DATA], [GEOGRAPHIC_DATA] terminal [DATE] and th…"
click at [1121, 489] on textarea "Compose your message..." at bounding box center [1183, 494] width 240 height 16
type textarea "r"
type textarea "that won't work but thanks"
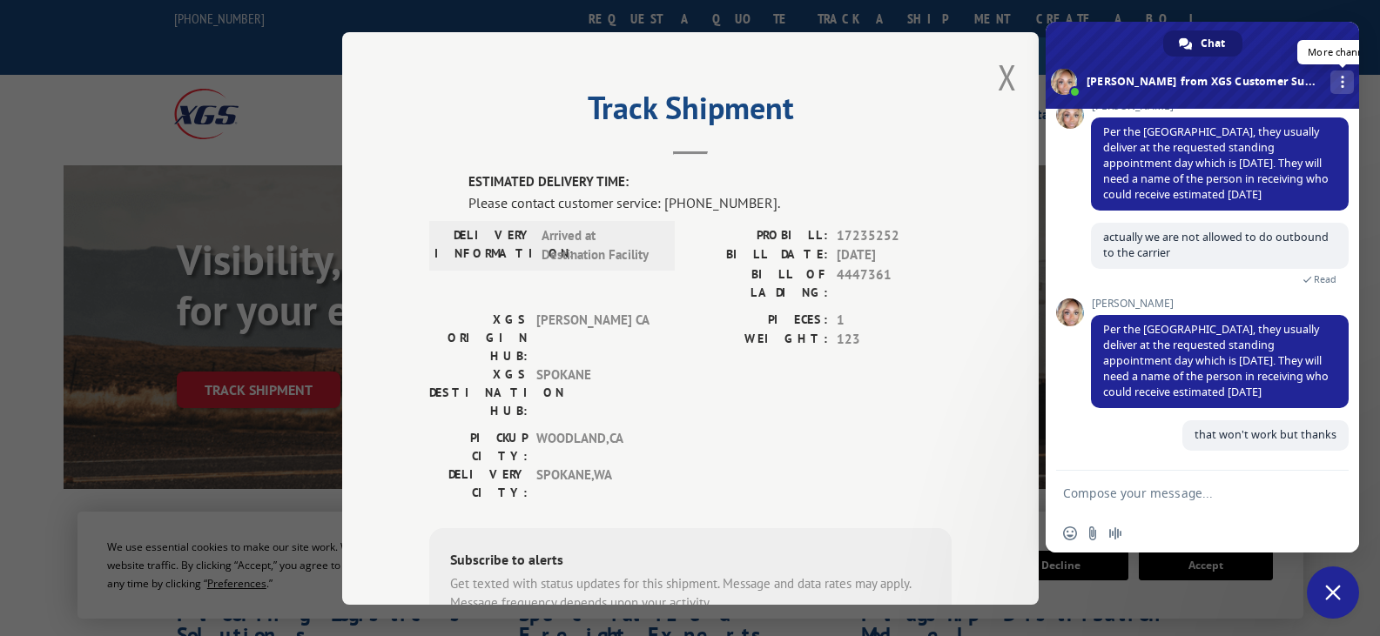
scroll to position [673, 0]
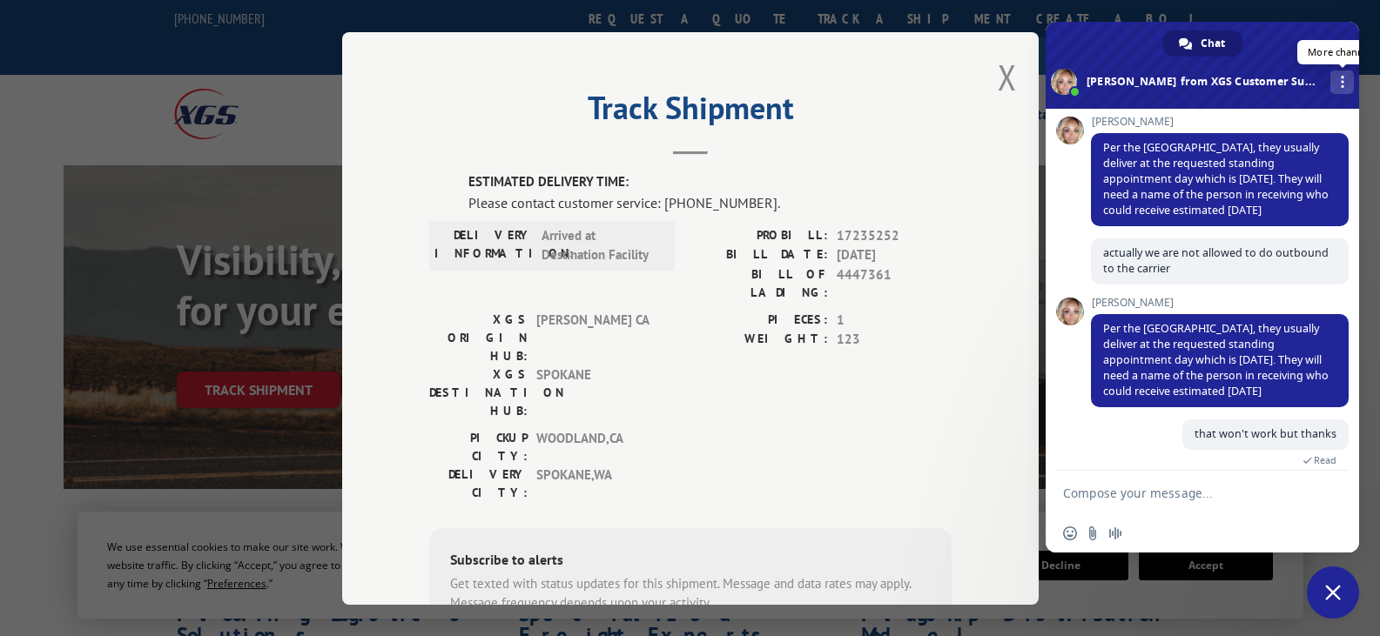
click at [1341, 85] on span "More channels" at bounding box center [1342, 82] width 3 height 12
click at [1300, 29] on span at bounding box center [1202, 65] width 313 height 87
